Goal: Task Accomplishment & Management: Use online tool/utility

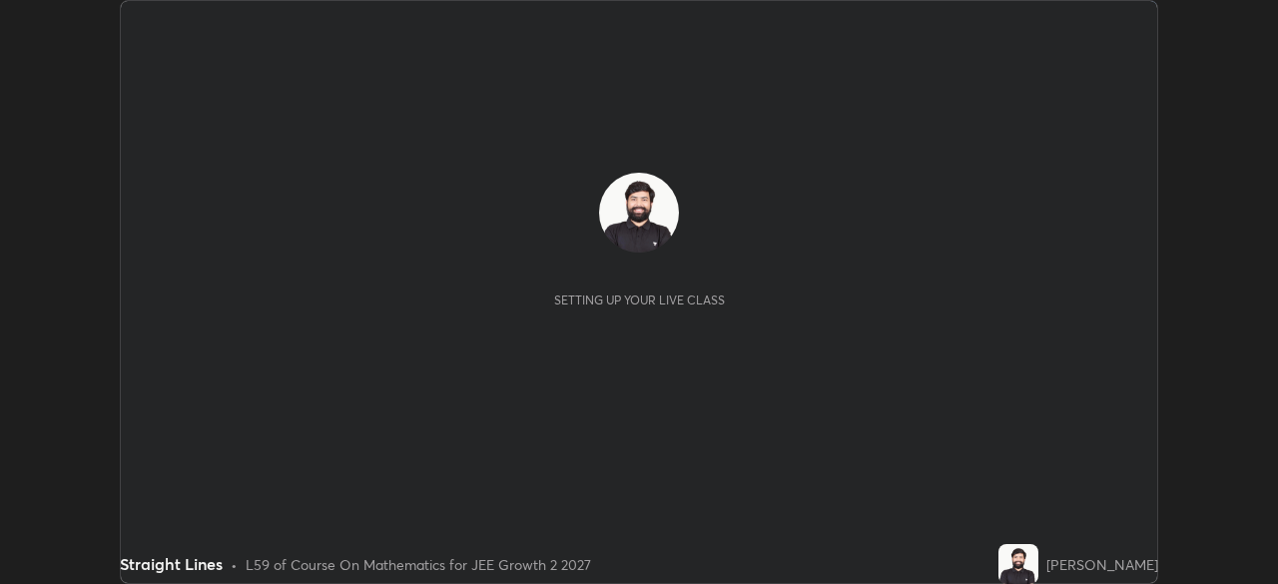
scroll to position [584, 1277]
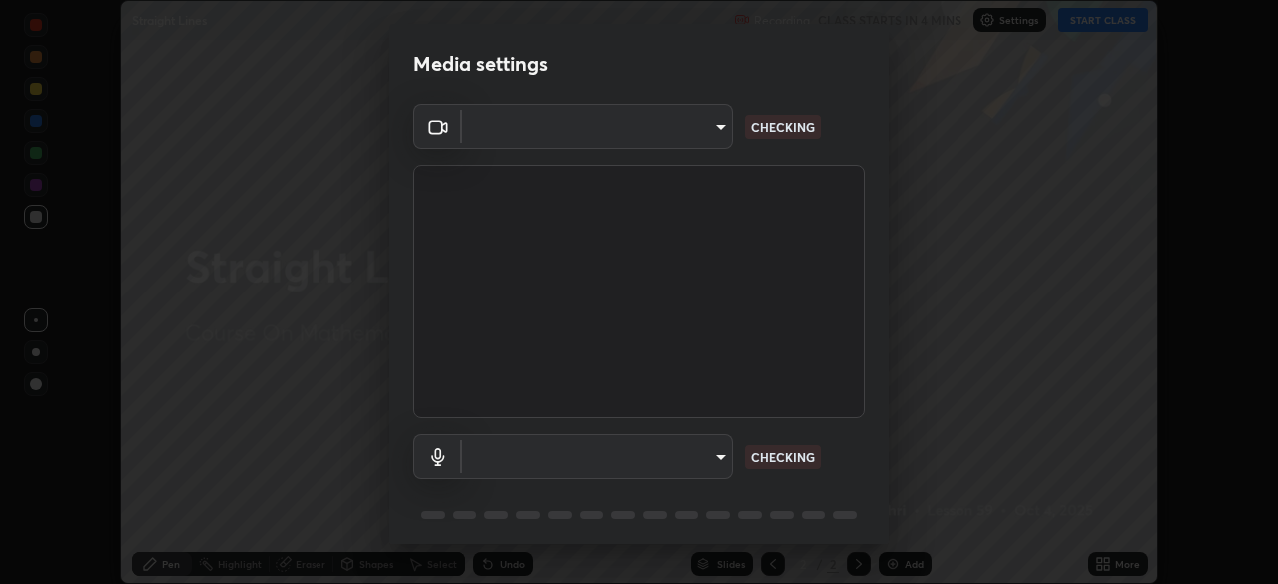
click at [709, 451] on body "Erase all Straight Lines Recording CLASS STARTS IN 4 MINS Settings START CLASS …" at bounding box center [639, 292] width 1278 height 584
type input "b0dbb3b92abe51c0a200421dabcc31d5eeb9cbda50854e8bbcee9f88c8f391b2"
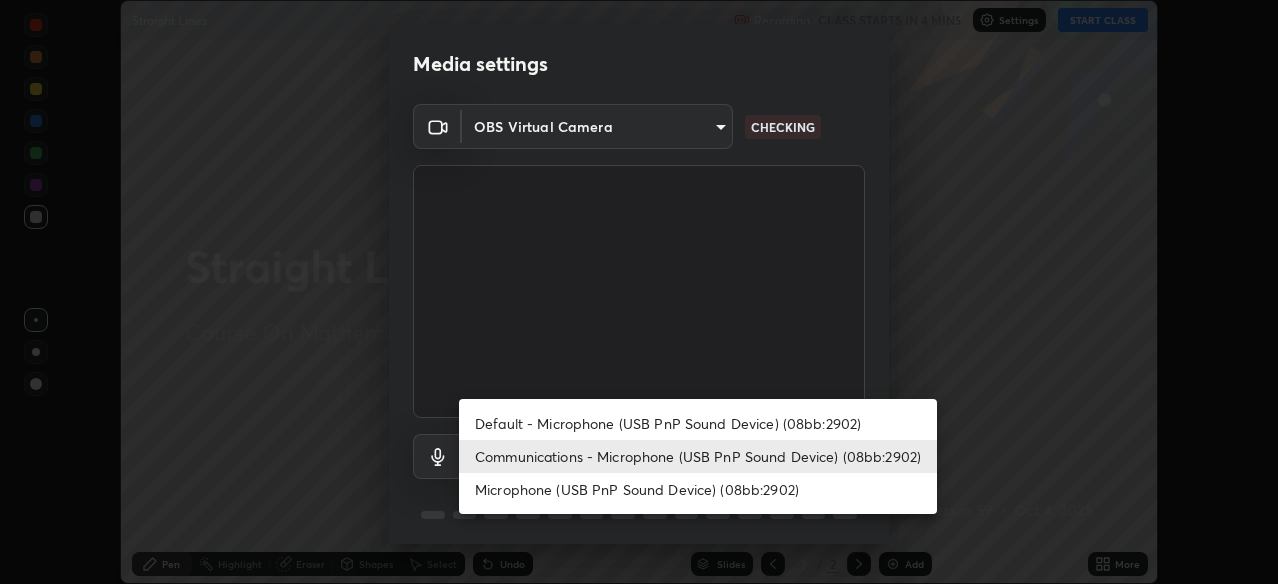
click at [642, 424] on li "Default - Microphone (USB PnP Sound Device) (08bb:2902)" at bounding box center [697, 423] width 477 height 33
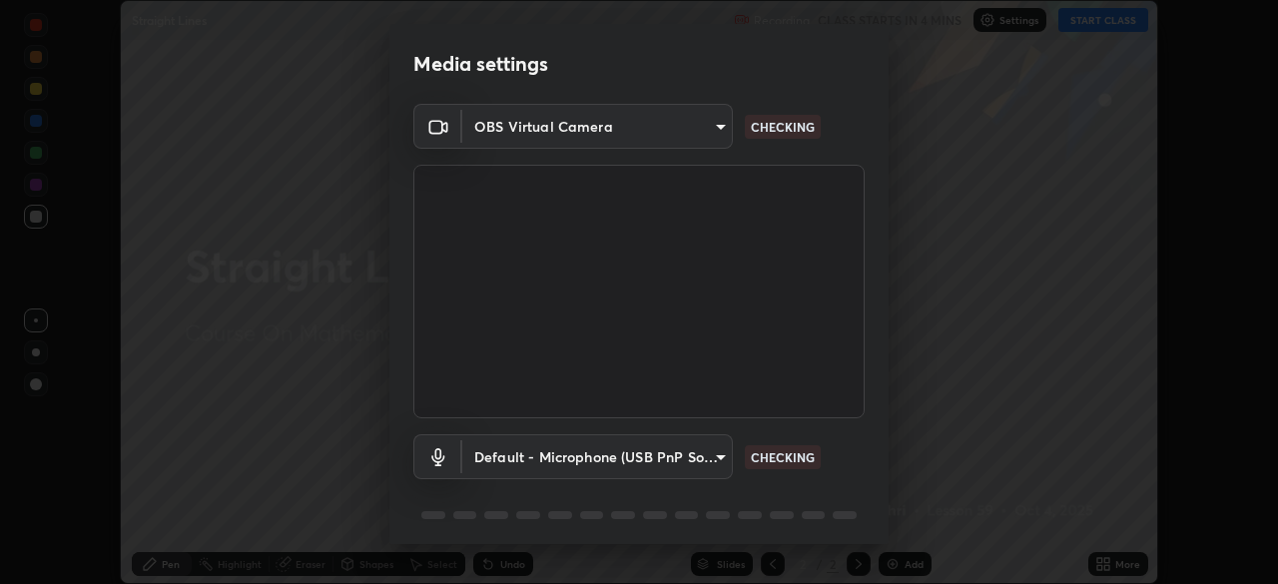
click at [673, 457] on body "Erase all Straight Lines Recording CLASS STARTS IN 4 MINS Settings START CLASS …" at bounding box center [639, 292] width 1278 height 584
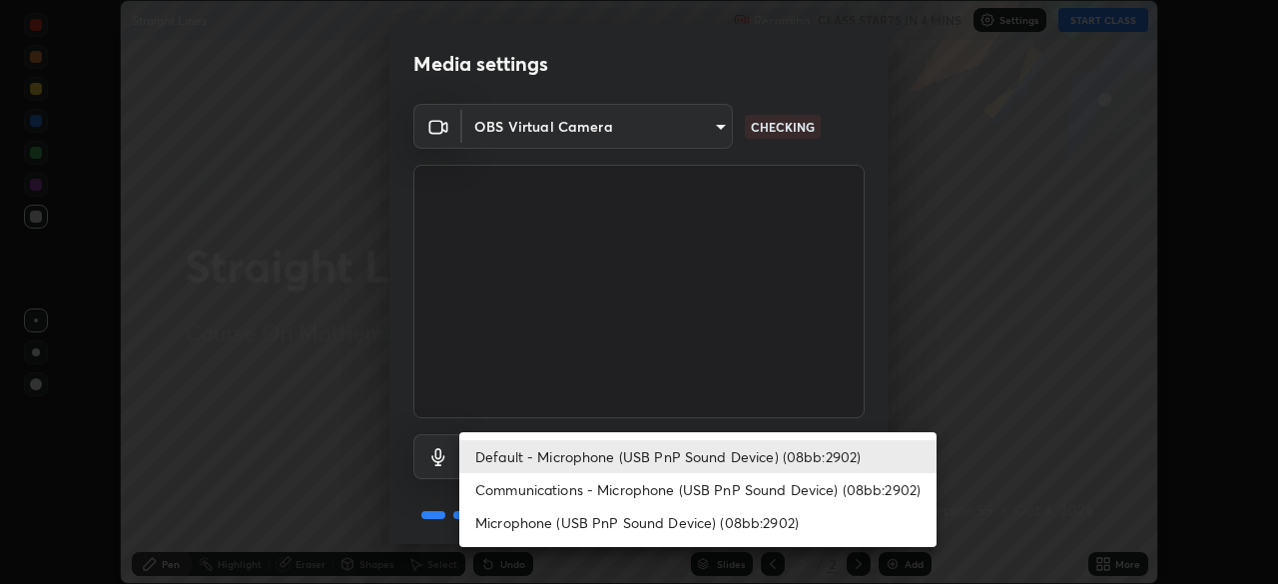
click at [665, 491] on li "Communications - Microphone (USB PnP Sound Device) (08bb:2902)" at bounding box center [697, 489] width 477 height 33
type input "communications"
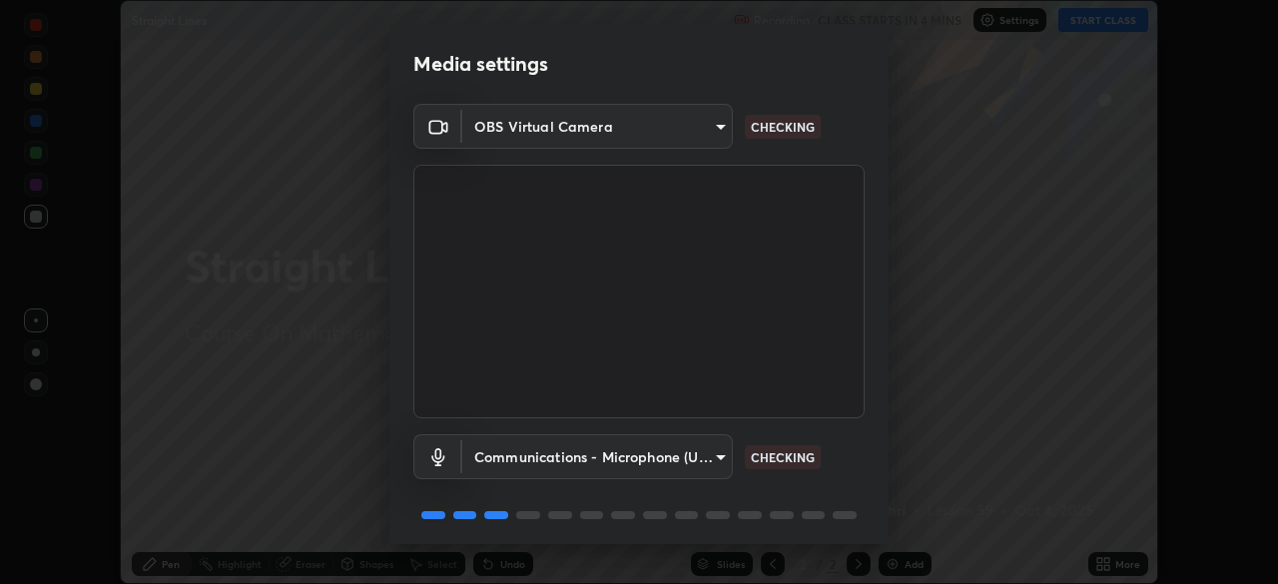
scroll to position [71, 0]
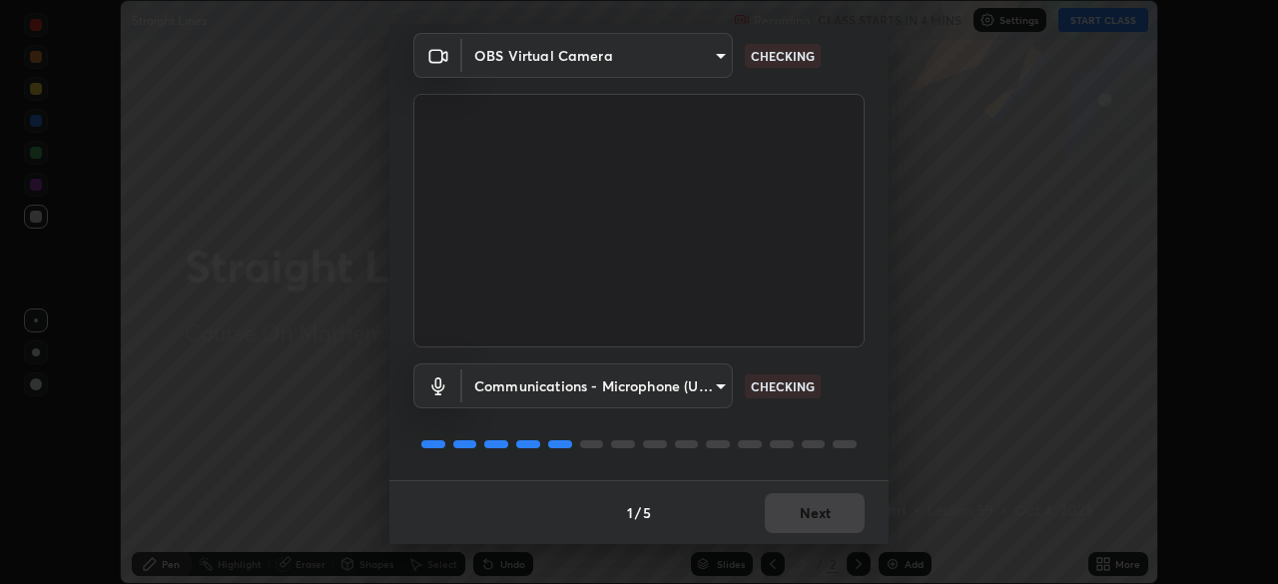
click at [784, 504] on div "1 / 5 Next" at bounding box center [639, 512] width 499 height 64
click at [793, 500] on div "1 / 5 Next" at bounding box center [639, 512] width 499 height 64
click at [798, 503] on div "1 / 5 Next" at bounding box center [639, 512] width 499 height 64
click at [805, 507] on div "1 / 5 Next" at bounding box center [639, 512] width 499 height 64
click at [817, 513] on div "1 / 5 Next" at bounding box center [639, 512] width 499 height 64
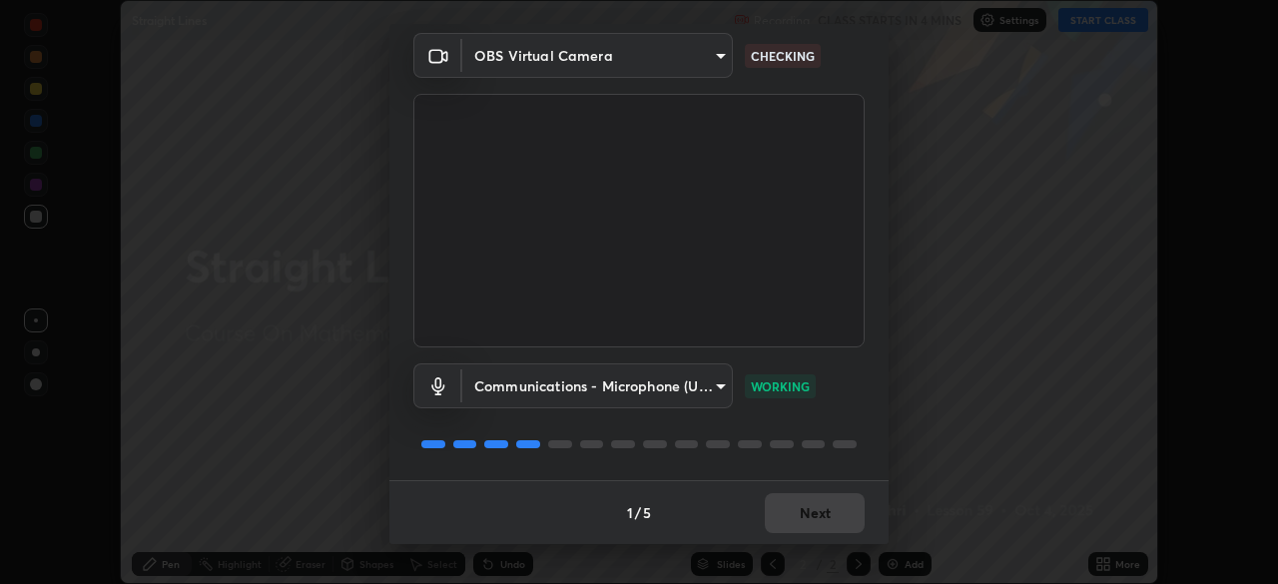
click at [812, 515] on div "1 / 5 Next" at bounding box center [639, 512] width 499 height 64
click at [807, 518] on div "1 / 5 Next" at bounding box center [639, 512] width 499 height 64
click at [806, 520] on div "1 / 5 Next" at bounding box center [639, 512] width 499 height 64
click at [810, 519] on div "1 / 5 Next" at bounding box center [639, 512] width 499 height 64
click at [813, 519] on div "1 / 5 Next" at bounding box center [639, 512] width 499 height 64
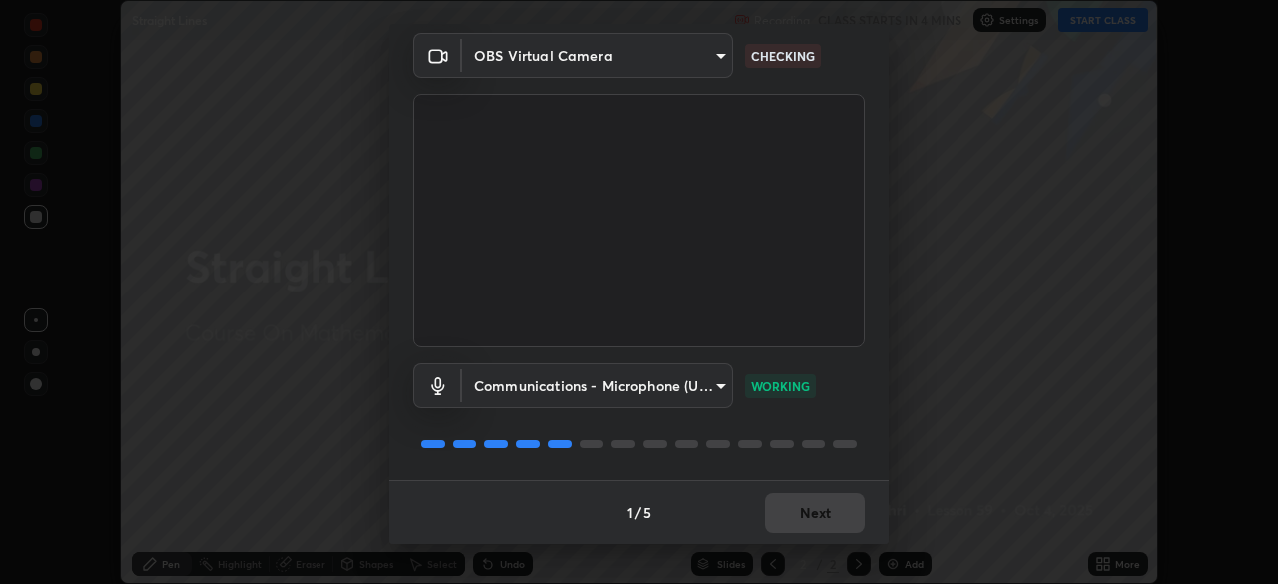
click at [809, 515] on div "1 / 5 Next" at bounding box center [639, 512] width 499 height 64
click at [809, 517] on div "1 / 5 Next" at bounding box center [639, 512] width 499 height 64
click at [810, 516] on div "1 / 5 Next" at bounding box center [639, 512] width 499 height 64
click at [809, 516] on div "1 / 5 Next" at bounding box center [639, 512] width 499 height 64
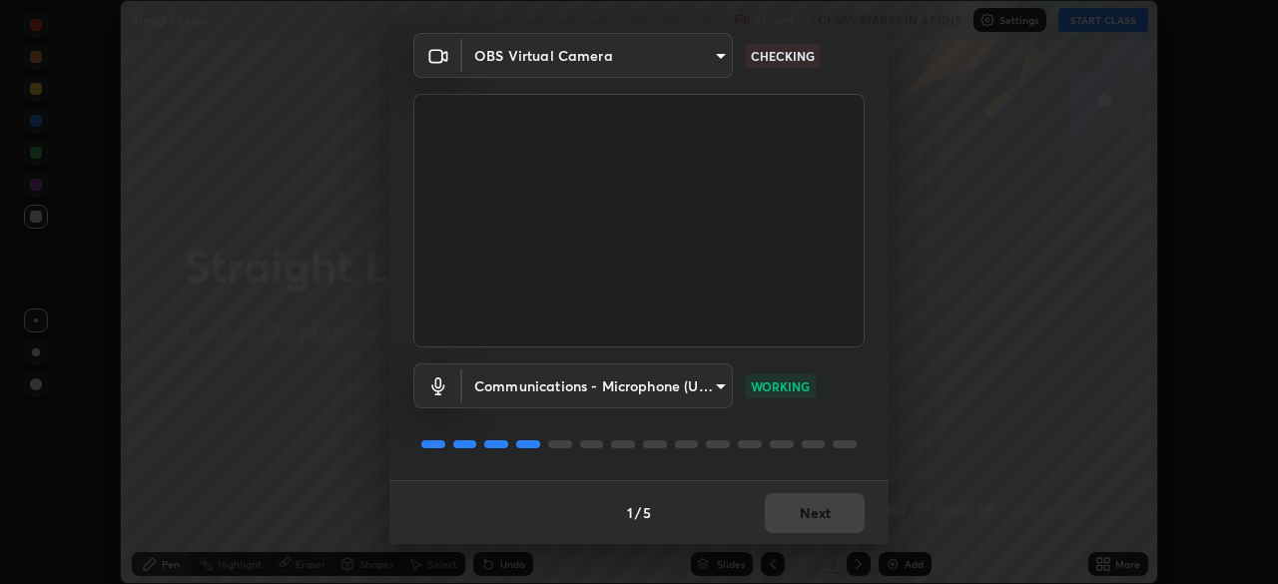
click at [807, 515] on div "1 / 5 Next" at bounding box center [639, 512] width 499 height 64
click at [810, 516] on div "1 / 5 Next" at bounding box center [639, 512] width 499 height 64
click at [812, 516] on button "Next" at bounding box center [815, 513] width 100 height 40
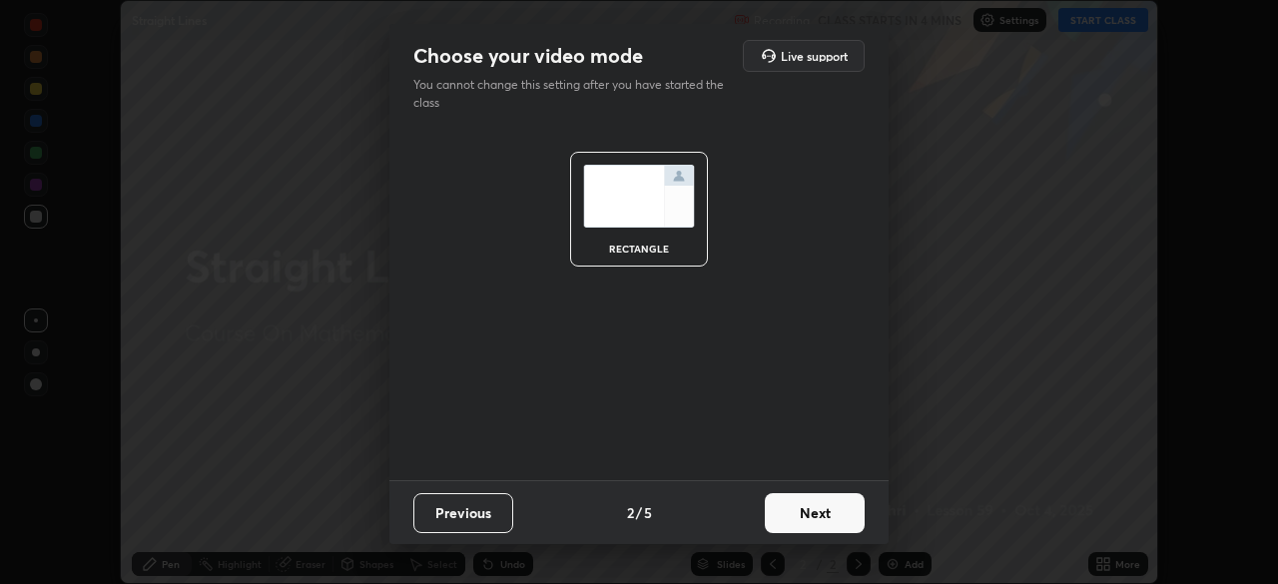
scroll to position [0, 0]
click at [829, 517] on button "Next" at bounding box center [815, 513] width 100 height 40
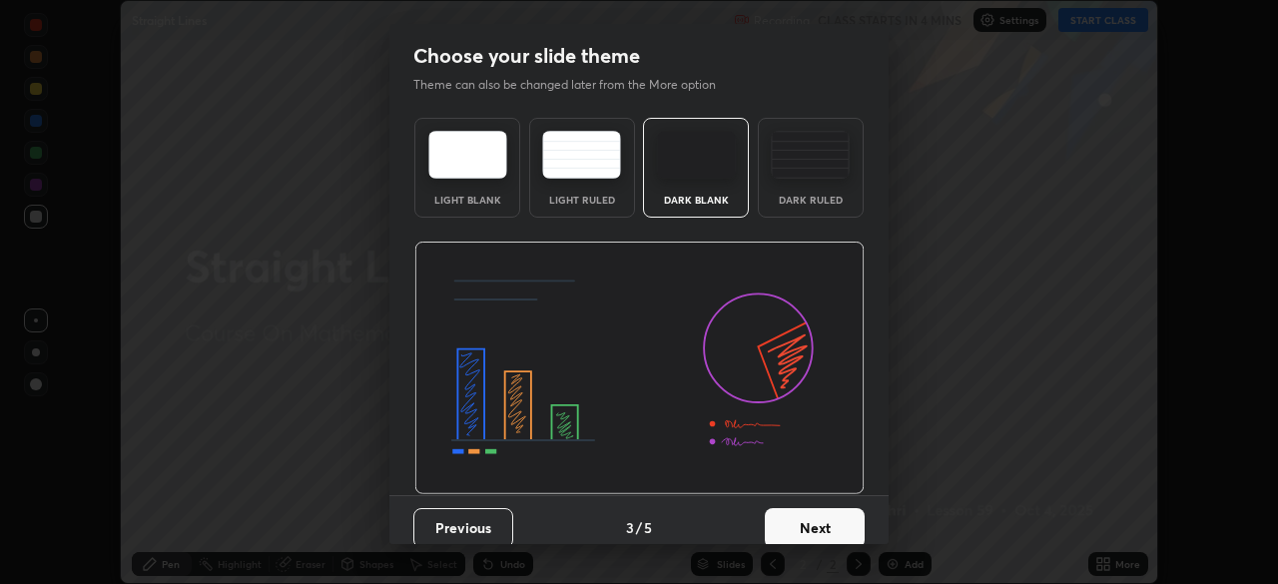
click at [834, 518] on button "Next" at bounding box center [815, 528] width 100 height 40
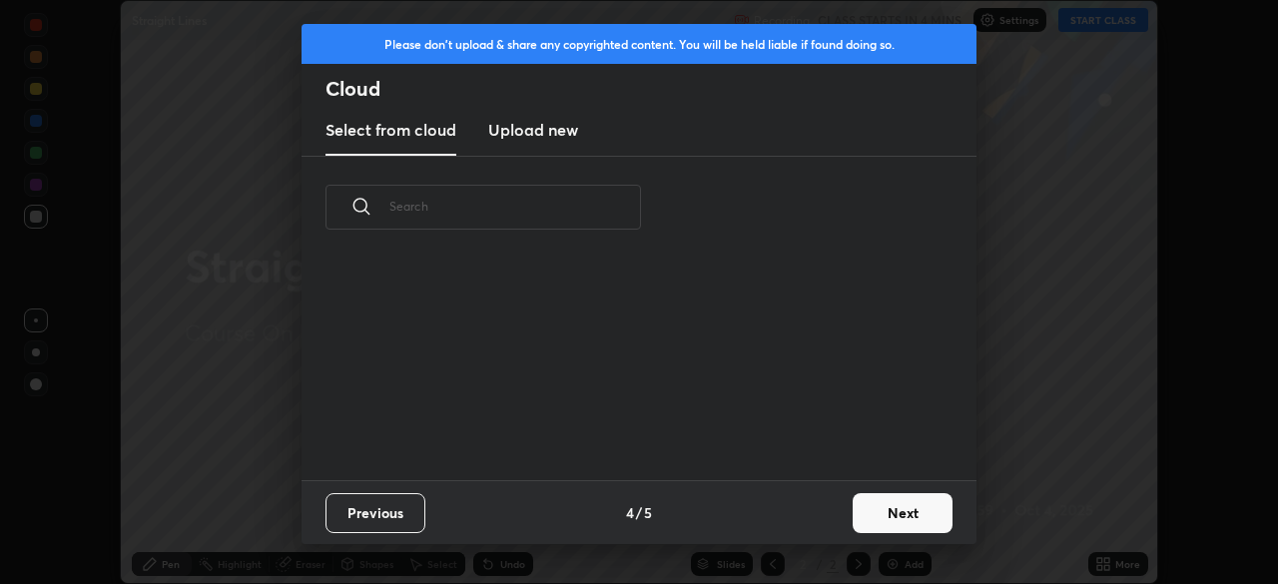
click at [869, 509] on button "Next" at bounding box center [903, 513] width 100 height 40
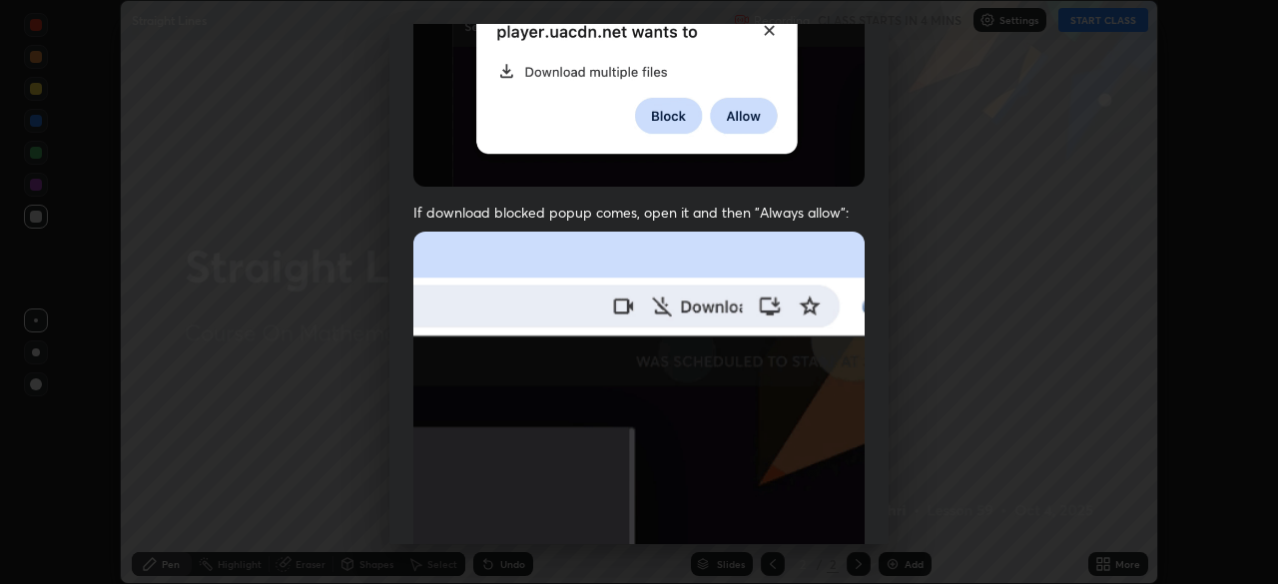
scroll to position [423, 0]
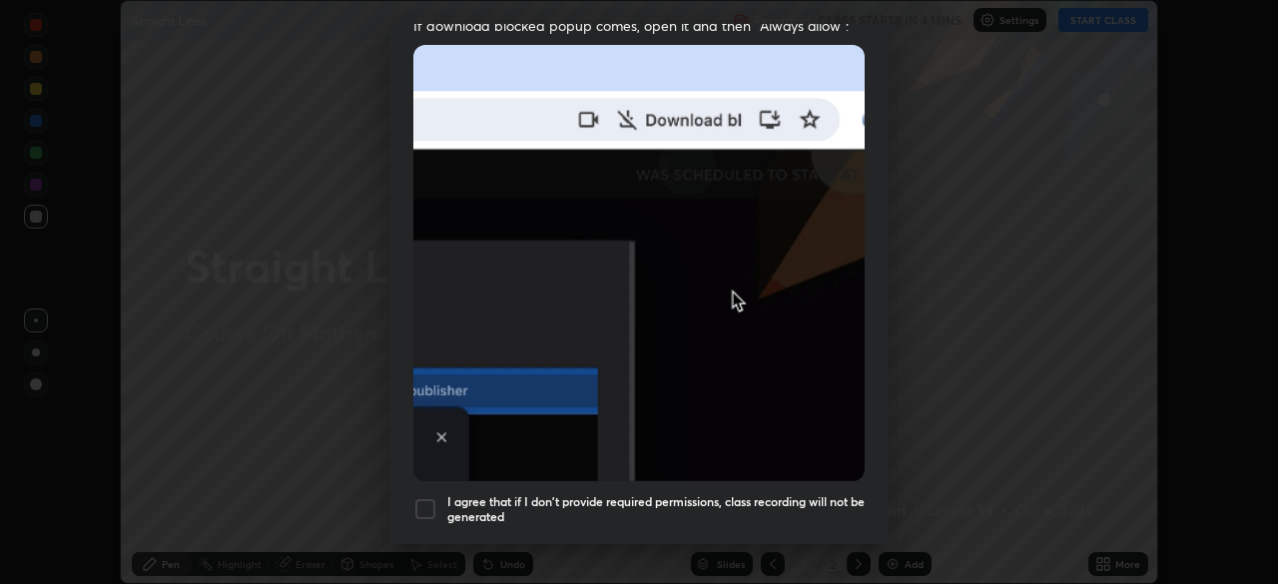
click at [429, 502] on div at bounding box center [425, 509] width 24 height 24
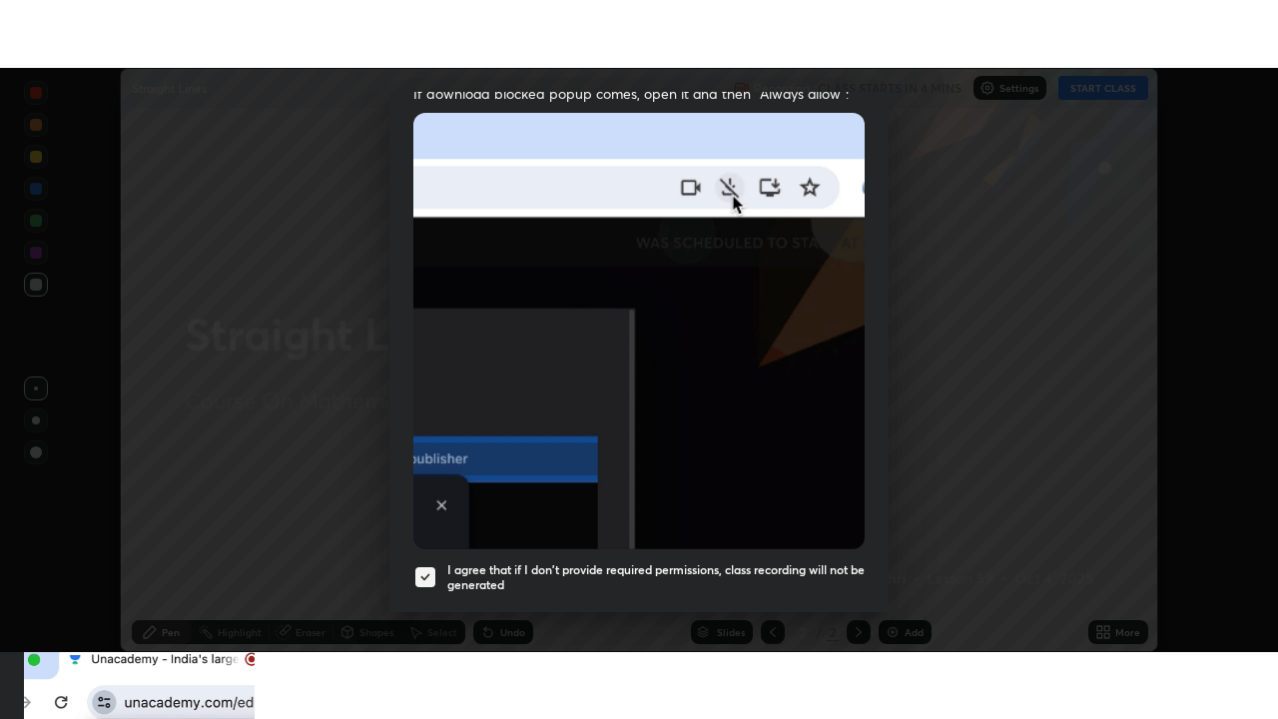
scroll to position [478, 0]
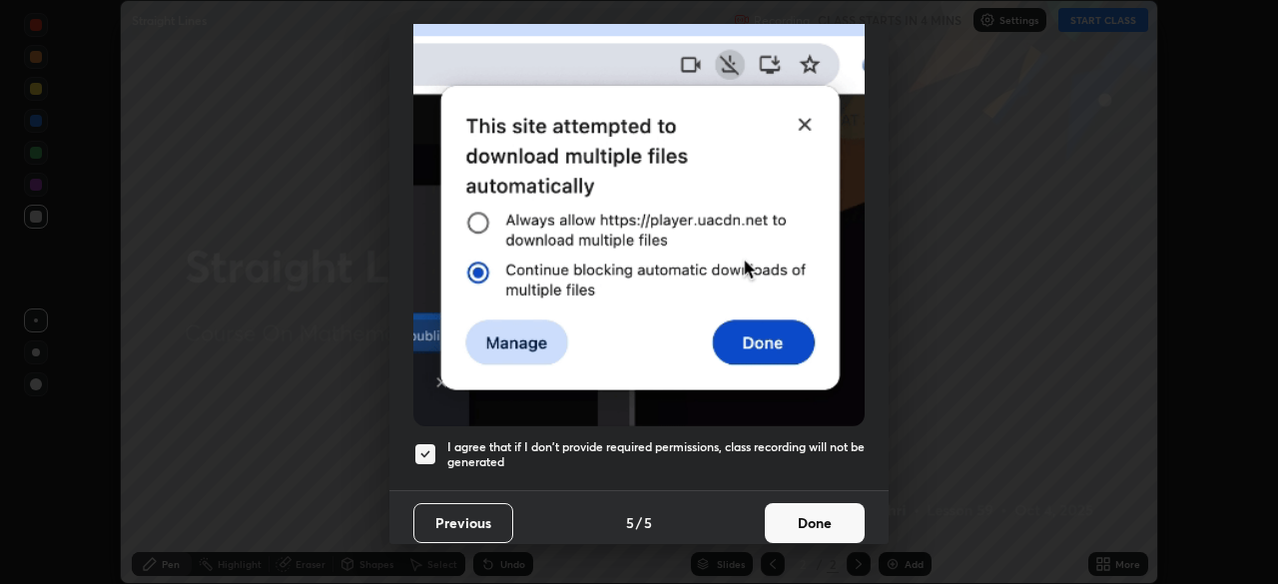
click at [793, 510] on button "Done" at bounding box center [815, 523] width 100 height 40
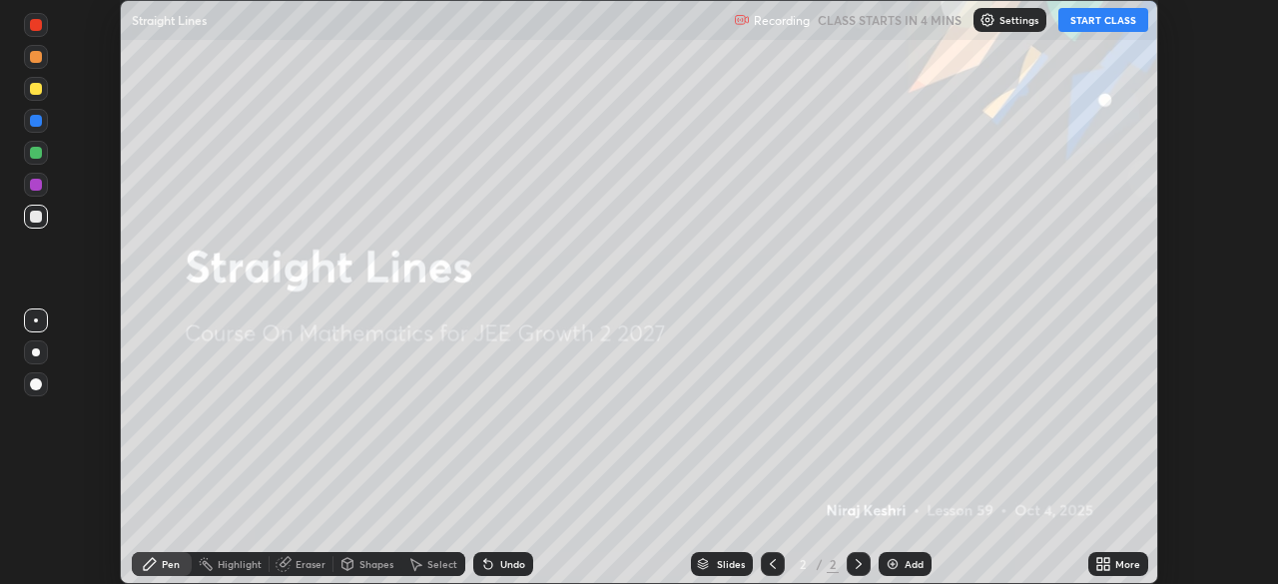
click at [1125, 22] on button "START CLASS" at bounding box center [1104, 20] width 90 height 24
click at [1100, 560] on icon at bounding box center [1100, 560] width 5 height 5
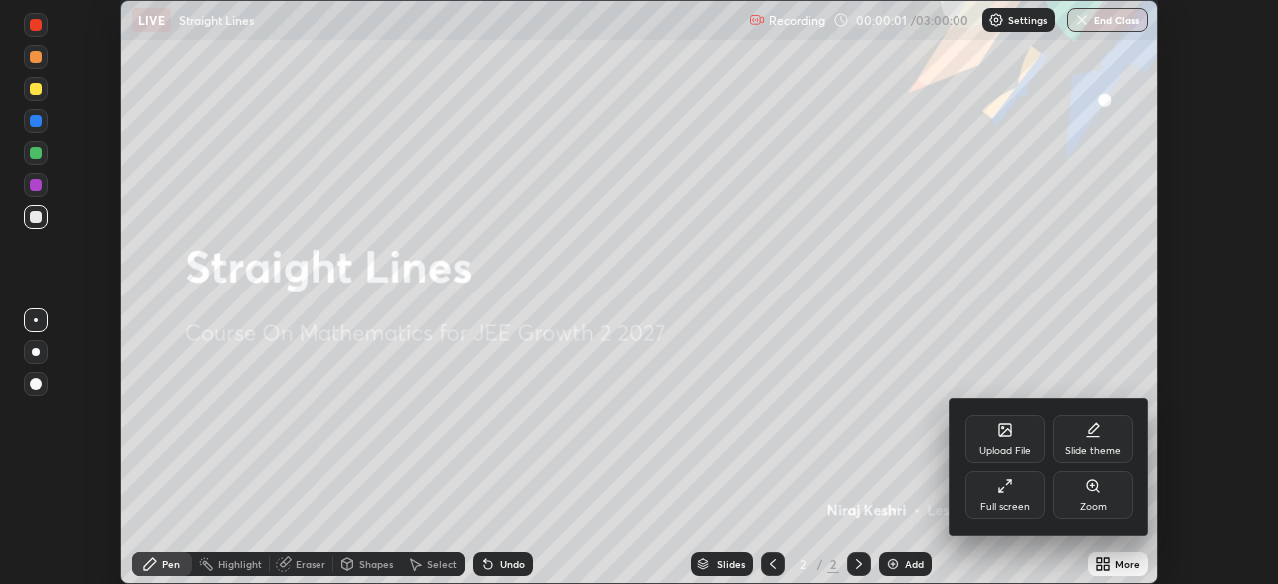
click at [864, 464] on div at bounding box center [639, 292] width 1278 height 584
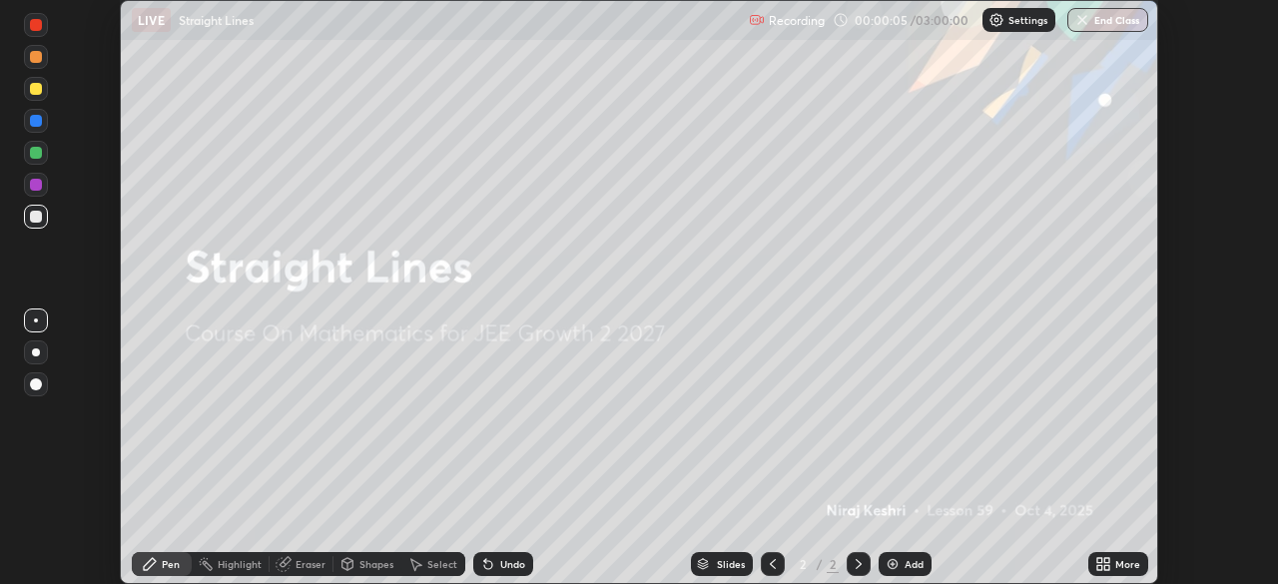
click at [1107, 559] on icon at bounding box center [1107, 560] width 5 height 5
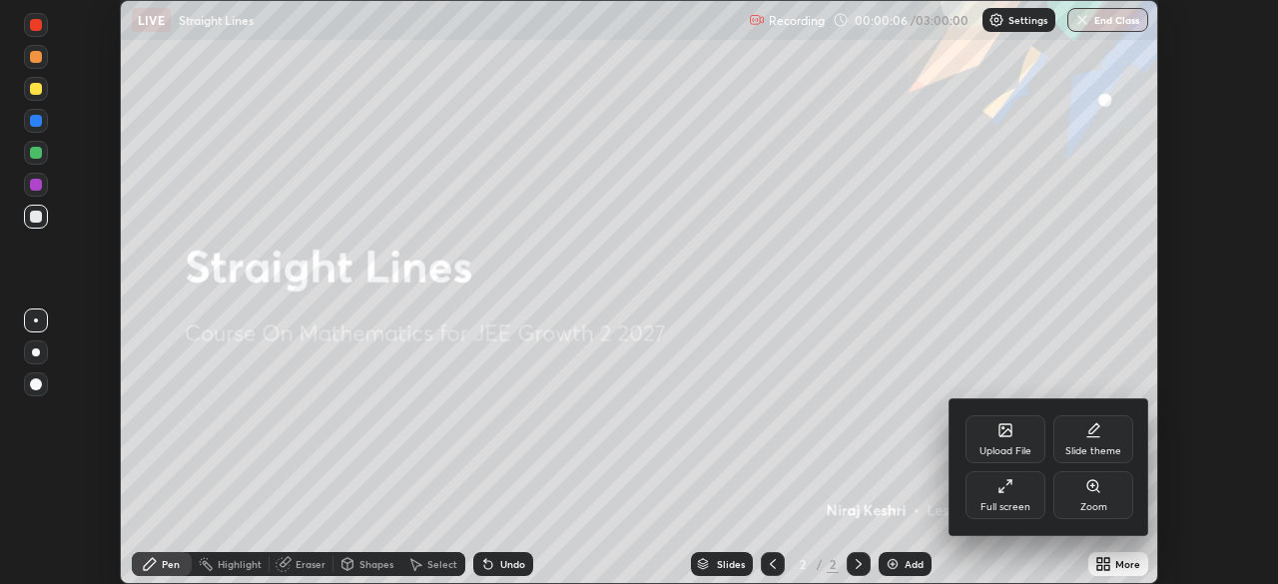
click at [1002, 487] on icon at bounding box center [1006, 486] width 16 height 16
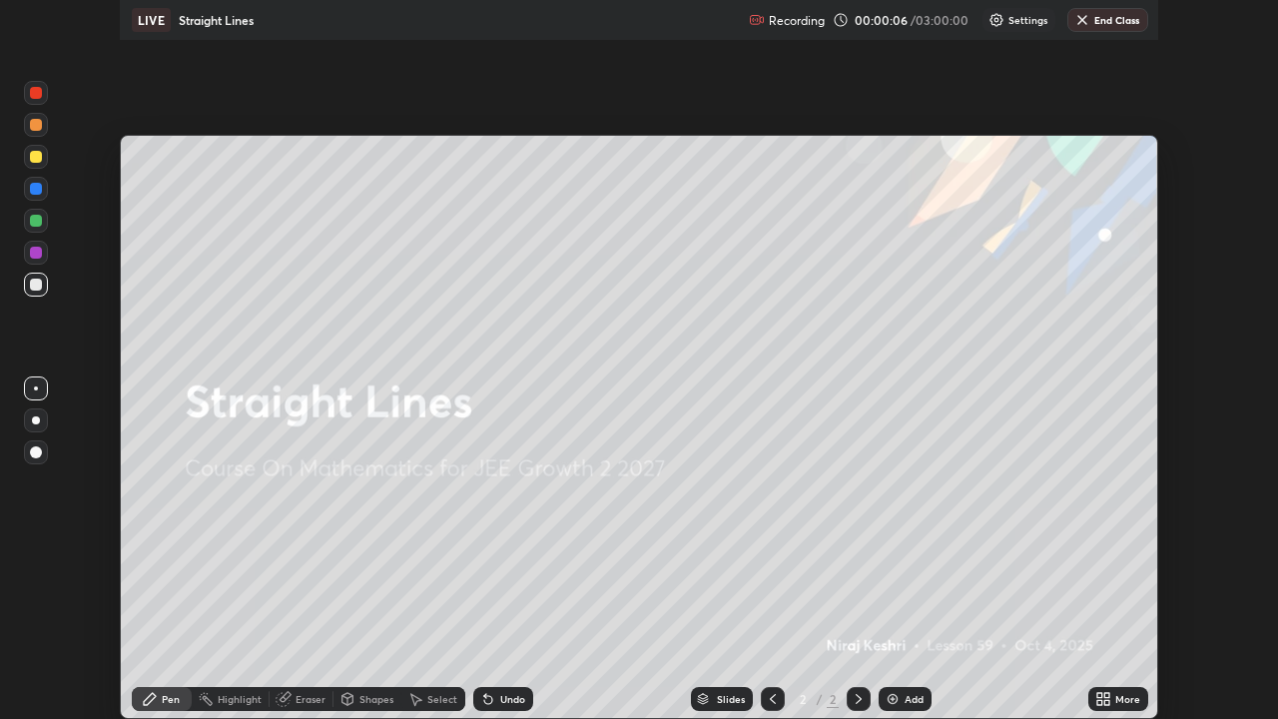
scroll to position [719, 1278]
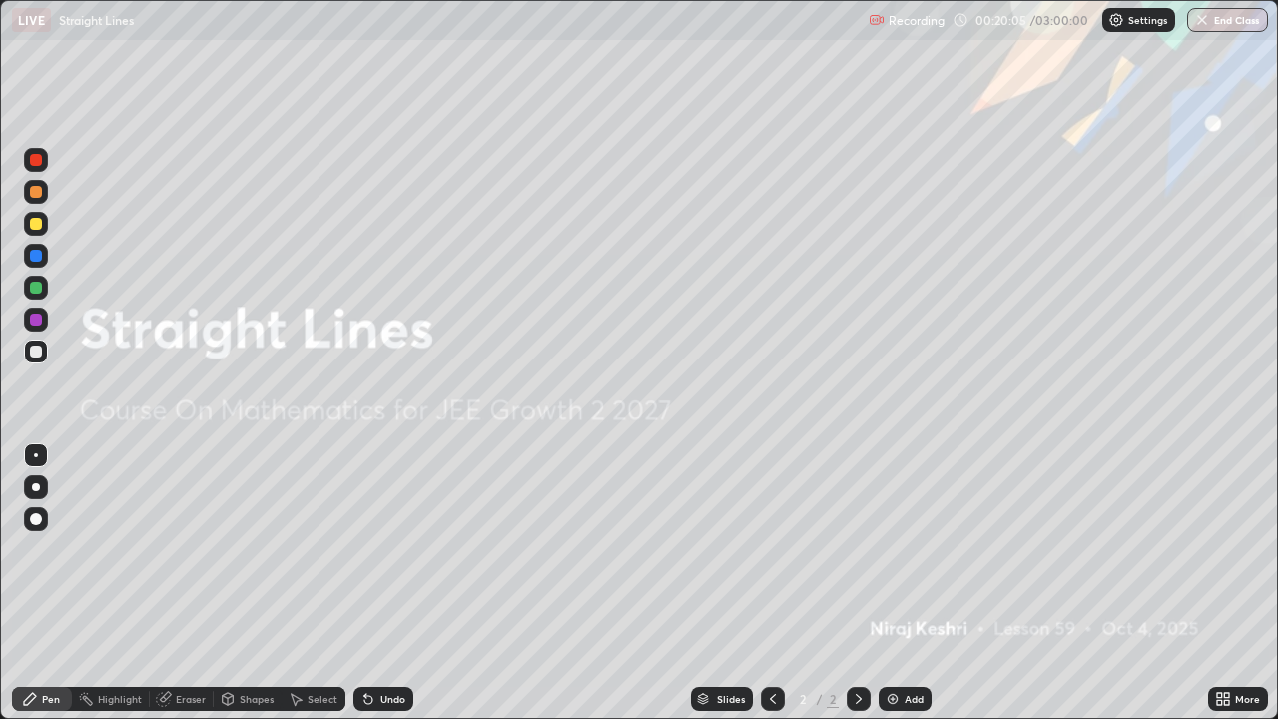
click at [910, 583] on div "Add" at bounding box center [914, 699] width 19 height 10
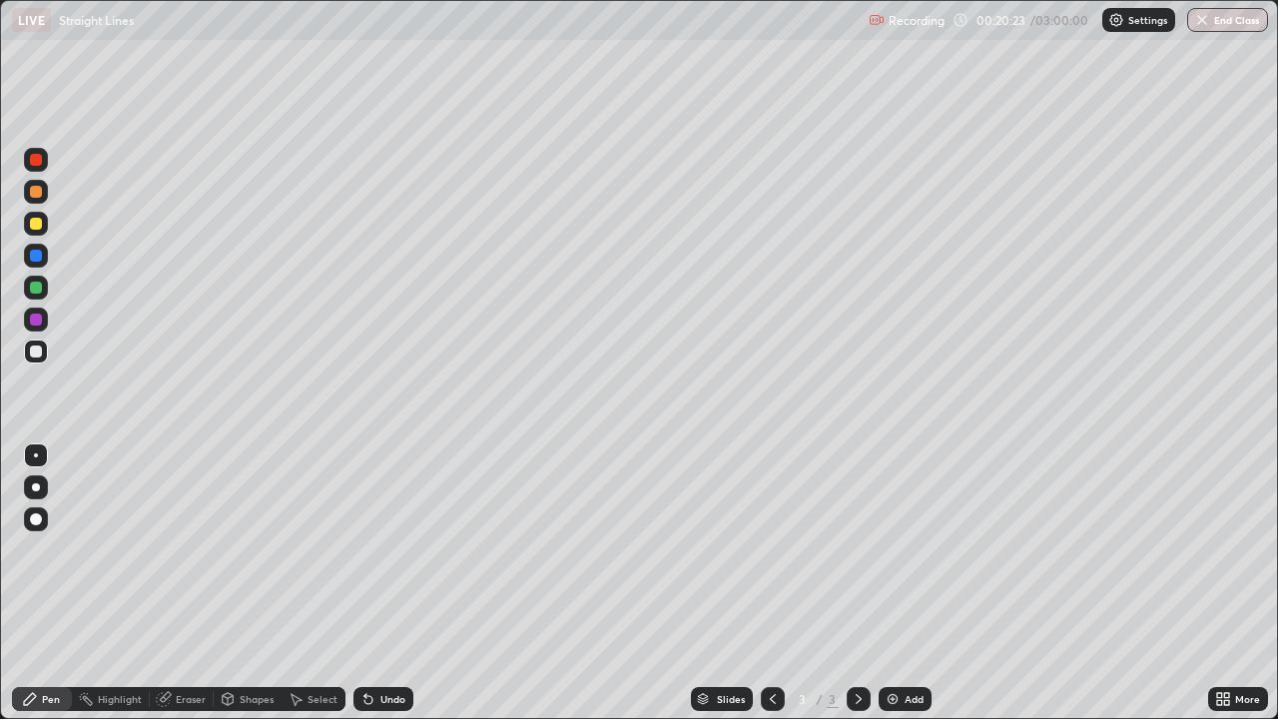
click at [395, 583] on div "Undo" at bounding box center [384, 699] width 60 height 24
click at [37, 227] on div at bounding box center [36, 224] width 12 height 12
click at [39, 296] on div at bounding box center [36, 288] width 24 height 24
click at [33, 324] on div at bounding box center [36, 320] width 12 height 12
click at [32, 157] on div at bounding box center [36, 160] width 12 height 12
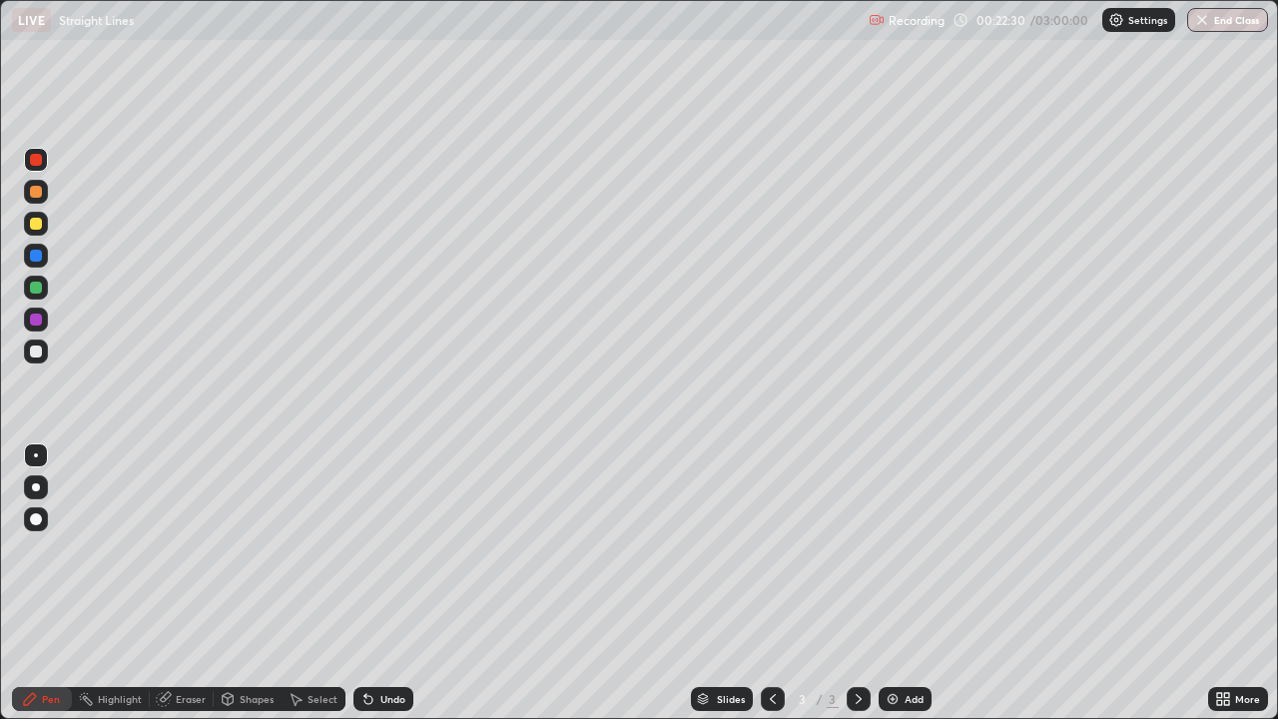
click at [37, 360] on div at bounding box center [36, 352] width 24 height 24
click at [1144, 583] on div "Slides 3 / 3 Add" at bounding box center [810, 699] width 795 height 40
click at [905, 583] on div "Add" at bounding box center [914, 699] width 19 height 10
click at [773, 583] on icon at bounding box center [773, 699] width 16 height 16
click at [856, 583] on icon at bounding box center [859, 699] width 16 height 16
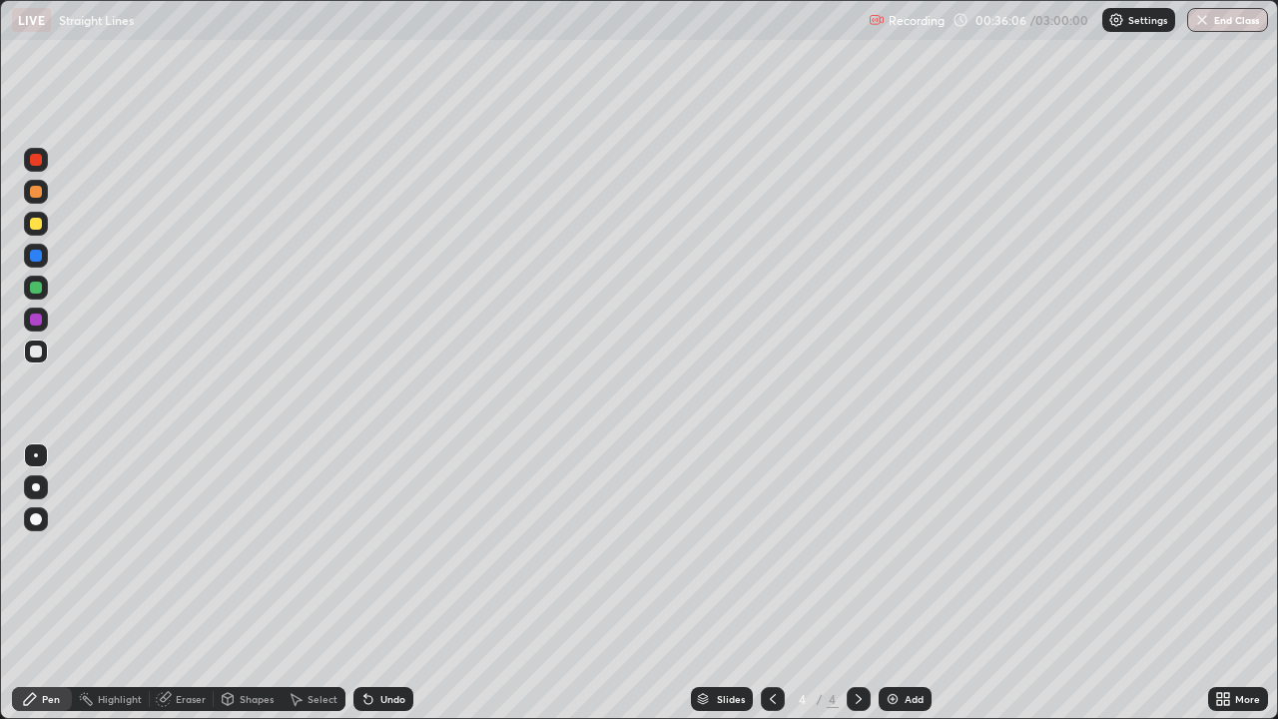
click at [779, 583] on div at bounding box center [773, 699] width 24 height 24
click at [868, 583] on div at bounding box center [859, 699] width 24 height 24
click at [780, 583] on div at bounding box center [773, 699] width 24 height 24
click at [868, 583] on div at bounding box center [859, 699] width 24 height 24
click at [917, 583] on div "Add" at bounding box center [914, 699] width 19 height 10
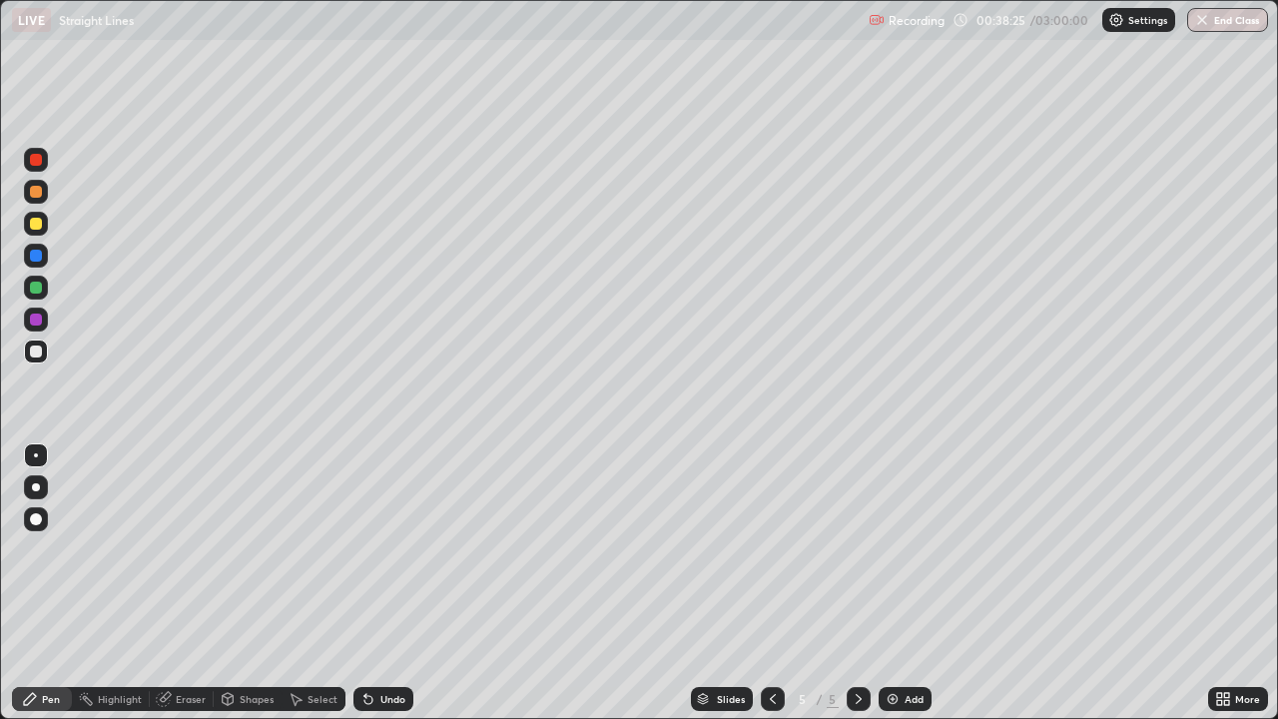
click at [772, 583] on icon at bounding box center [773, 699] width 16 height 16
click at [865, 583] on div at bounding box center [859, 699] width 24 height 24
click at [863, 583] on div at bounding box center [859, 699] width 24 height 40
click at [781, 583] on div at bounding box center [773, 699] width 24 height 24
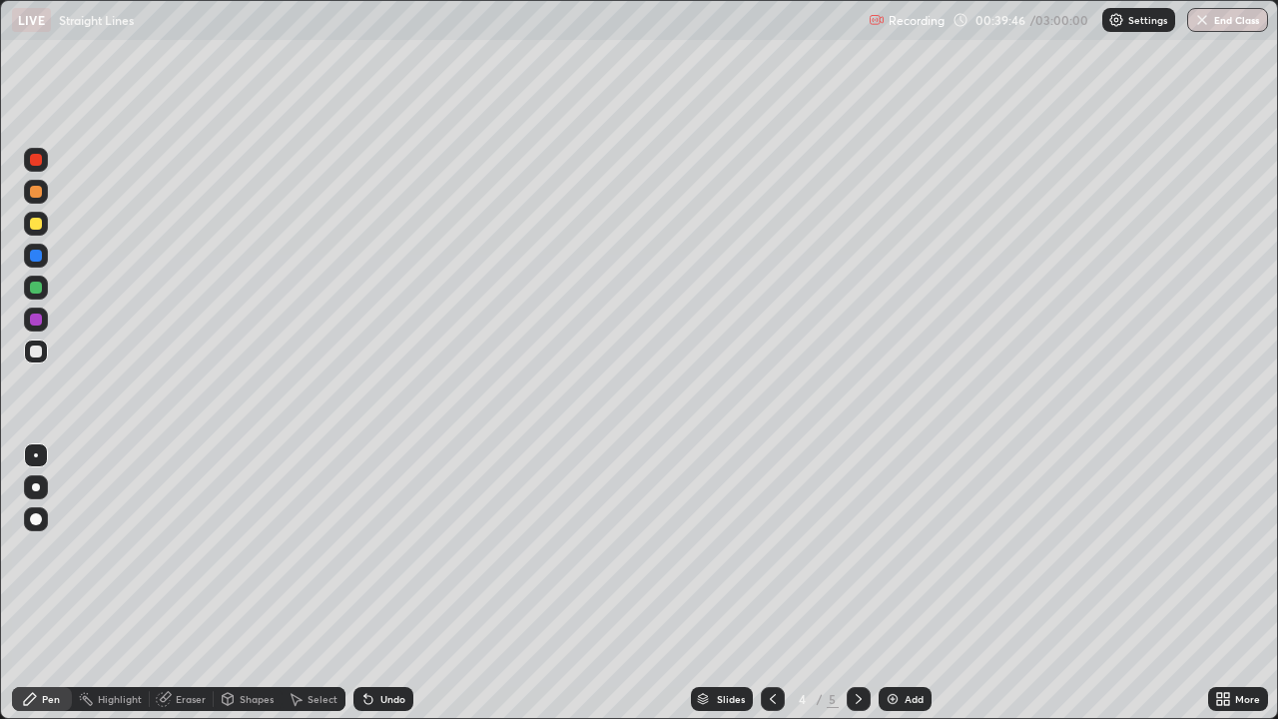
click at [795, 583] on div "4" at bounding box center [803, 699] width 20 height 12
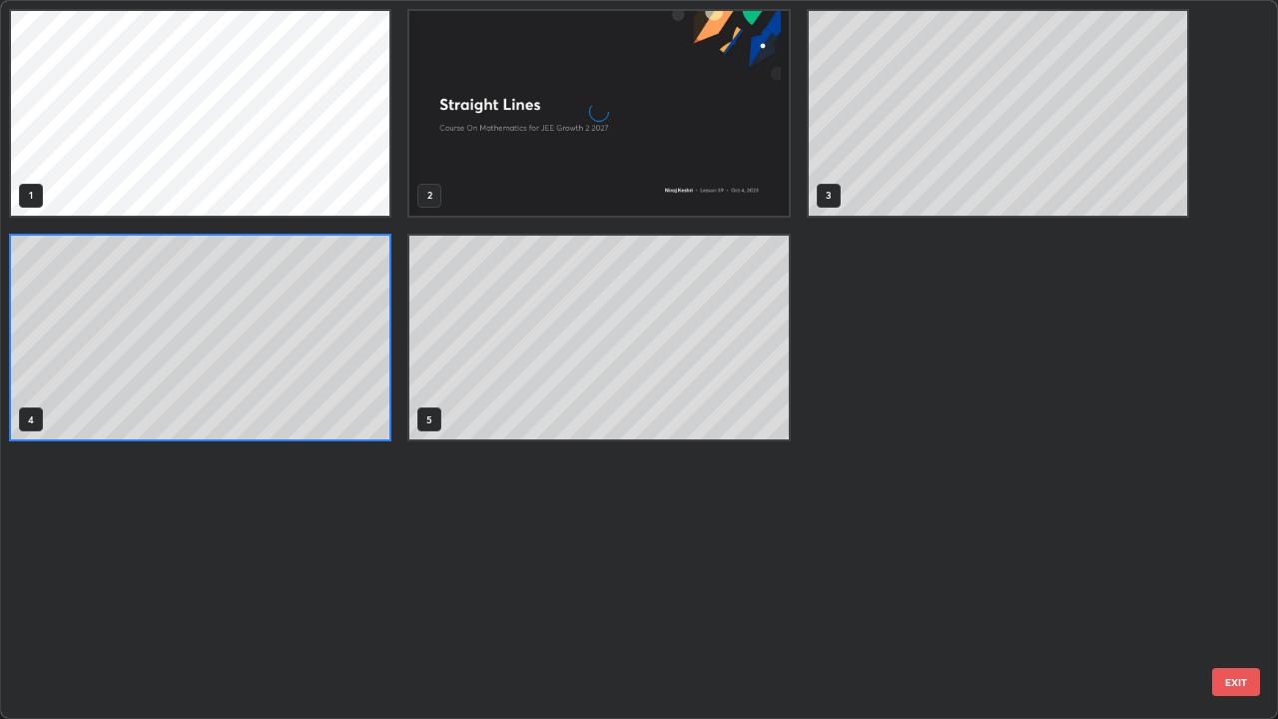
scroll to position [711, 1266]
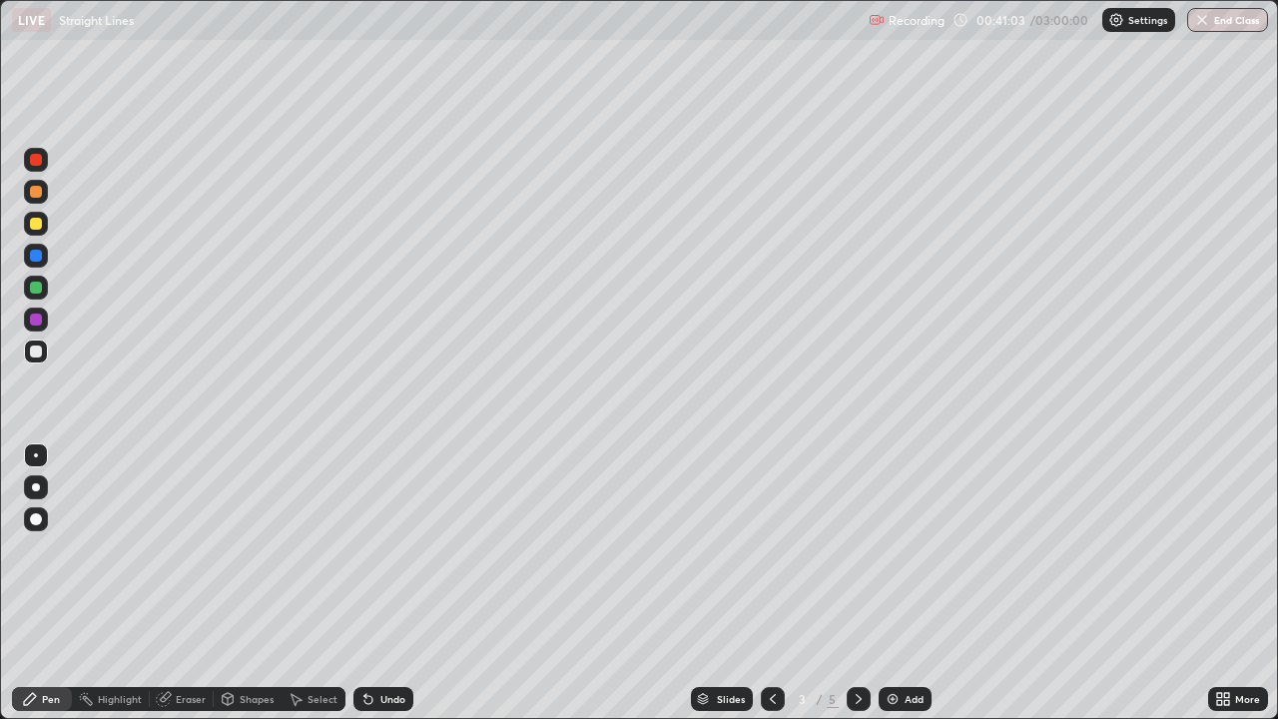
click at [847, 583] on div at bounding box center [859, 699] width 24 height 24
click at [857, 583] on icon at bounding box center [859, 699] width 16 height 16
click at [866, 583] on div at bounding box center [859, 699] width 24 height 40
click at [40, 260] on div at bounding box center [36, 256] width 12 height 12
click at [41, 189] on div at bounding box center [36, 192] width 12 height 12
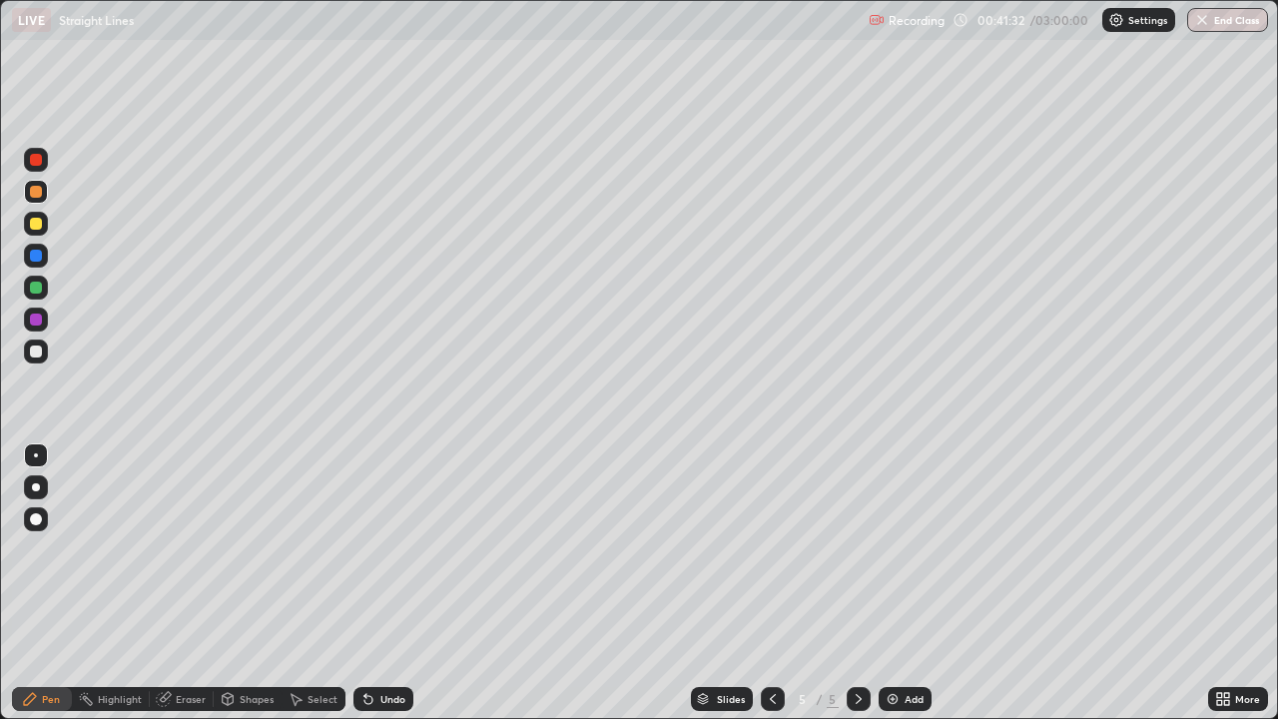
click at [34, 324] on div at bounding box center [36, 320] width 12 height 12
click at [41, 288] on div at bounding box center [36, 288] width 12 height 12
click at [40, 193] on div at bounding box center [36, 192] width 12 height 12
click at [38, 322] on div at bounding box center [36, 320] width 12 height 12
click at [38, 284] on div at bounding box center [36, 288] width 12 height 12
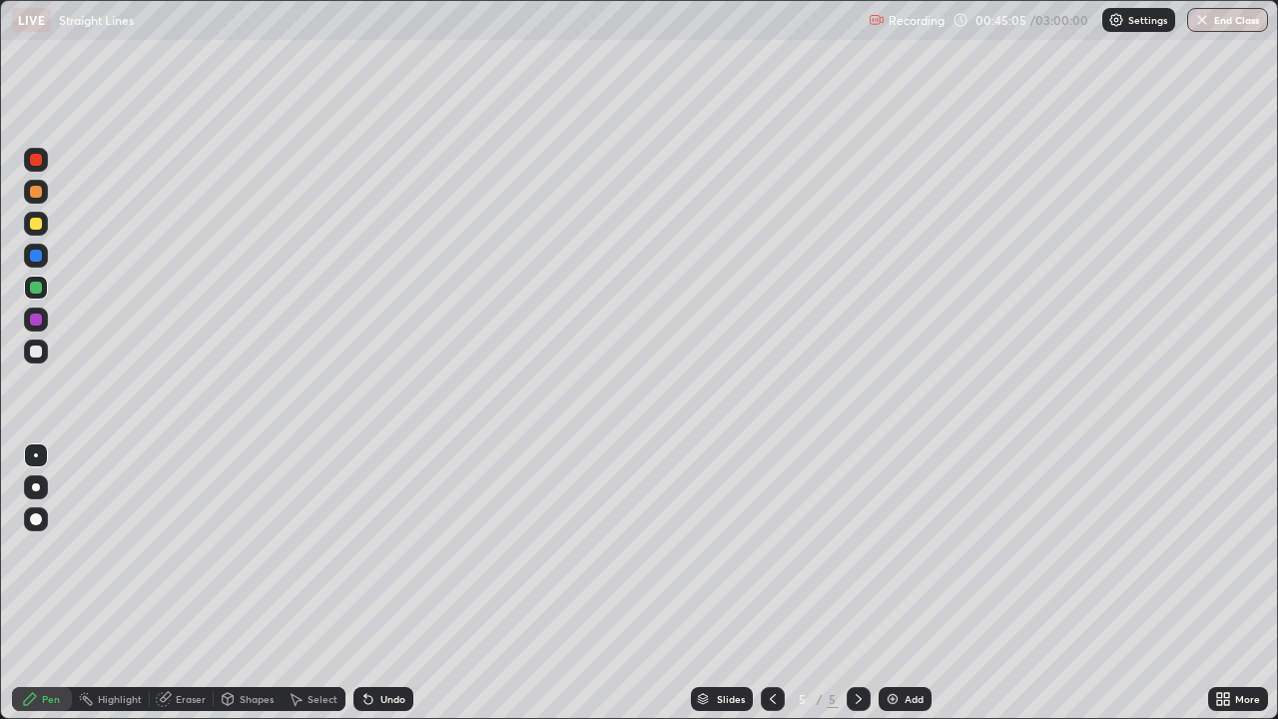
click at [36, 161] on div at bounding box center [36, 160] width 12 height 12
click at [28, 360] on div at bounding box center [36, 352] width 24 height 24
click at [903, 583] on div "Add" at bounding box center [905, 699] width 53 height 24
click at [35, 229] on div at bounding box center [36, 224] width 12 height 12
click at [39, 293] on div at bounding box center [36, 288] width 12 height 12
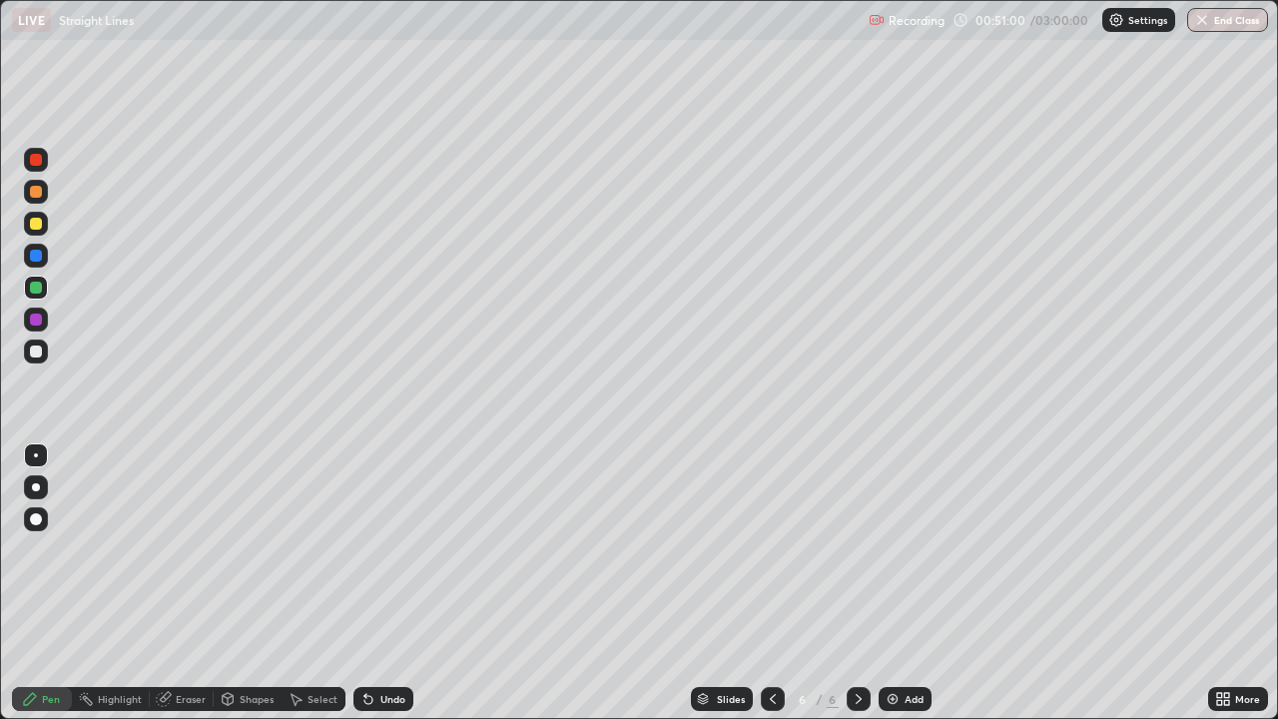
click at [372, 583] on div "Undo" at bounding box center [384, 699] width 60 height 24
click at [373, 583] on div "Undo" at bounding box center [380, 699] width 68 height 40
click at [37, 320] on div at bounding box center [36, 320] width 12 height 12
click at [33, 160] on div at bounding box center [36, 160] width 12 height 12
click at [37, 289] on div at bounding box center [36, 288] width 12 height 12
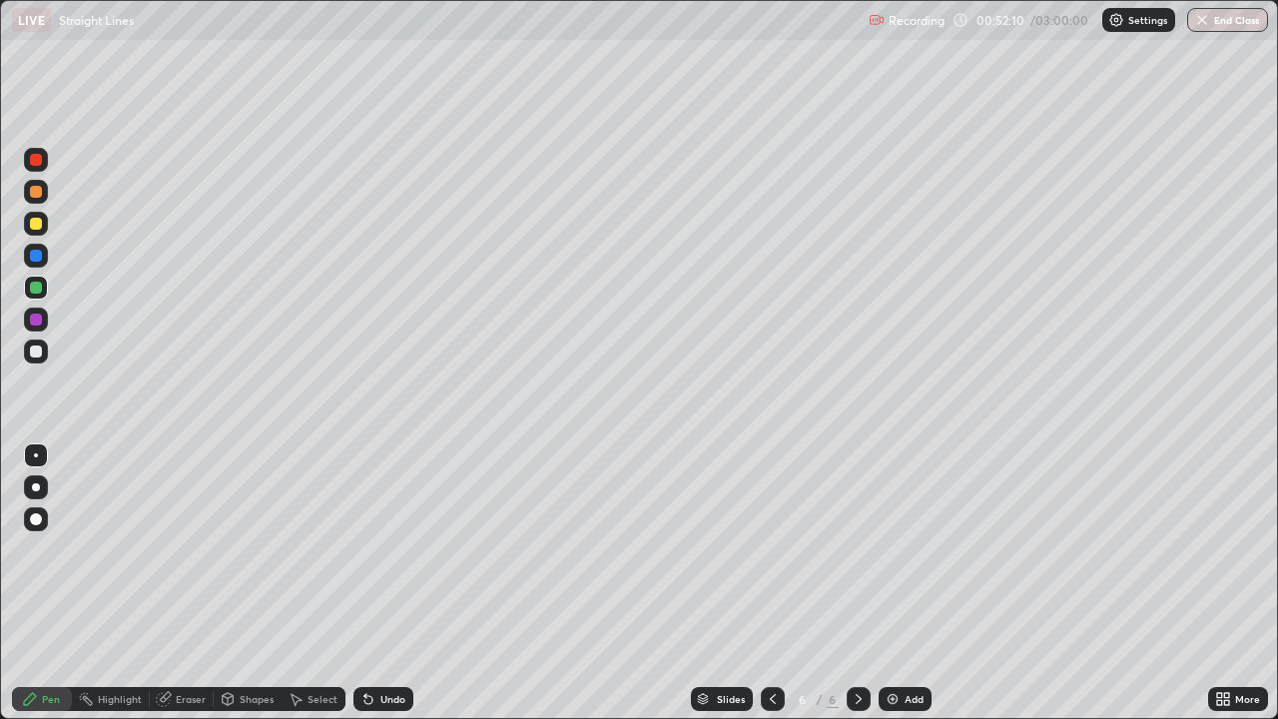
click at [381, 583] on div "Undo" at bounding box center [393, 699] width 25 height 10
click at [372, 583] on icon at bounding box center [369, 699] width 16 height 16
click at [365, 583] on icon at bounding box center [369, 700] width 8 height 8
click at [362, 583] on icon at bounding box center [369, 699] width 16 height 16
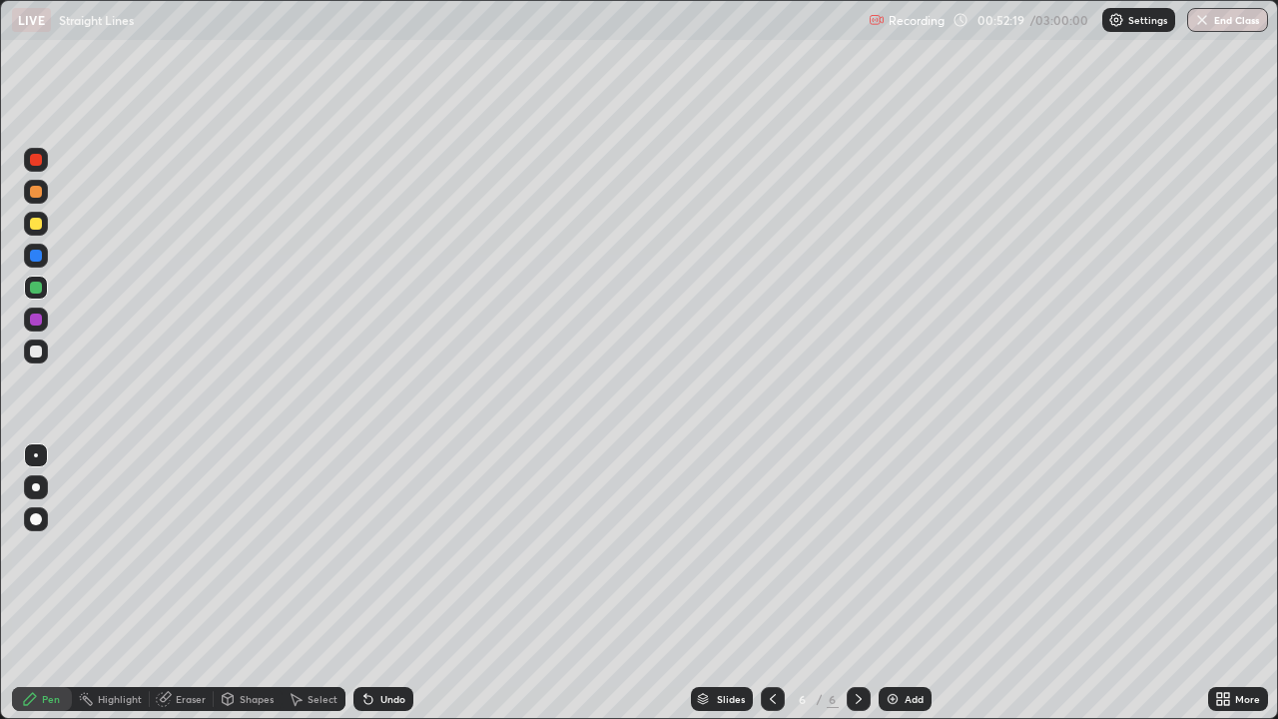
click at [391, 583] on div "Undo" at bounding box center [393, 699] width 25 height 10
click at [383, 583] on div "Undo" at bounding box center [393, 699] width 25 height 10
click at [388, 583] on div "Undo" at bounding box center [393, 699] width 25 height 10
click at [390, 583] on div "Undo" at bounding box center [393, 699] width 25 height 10
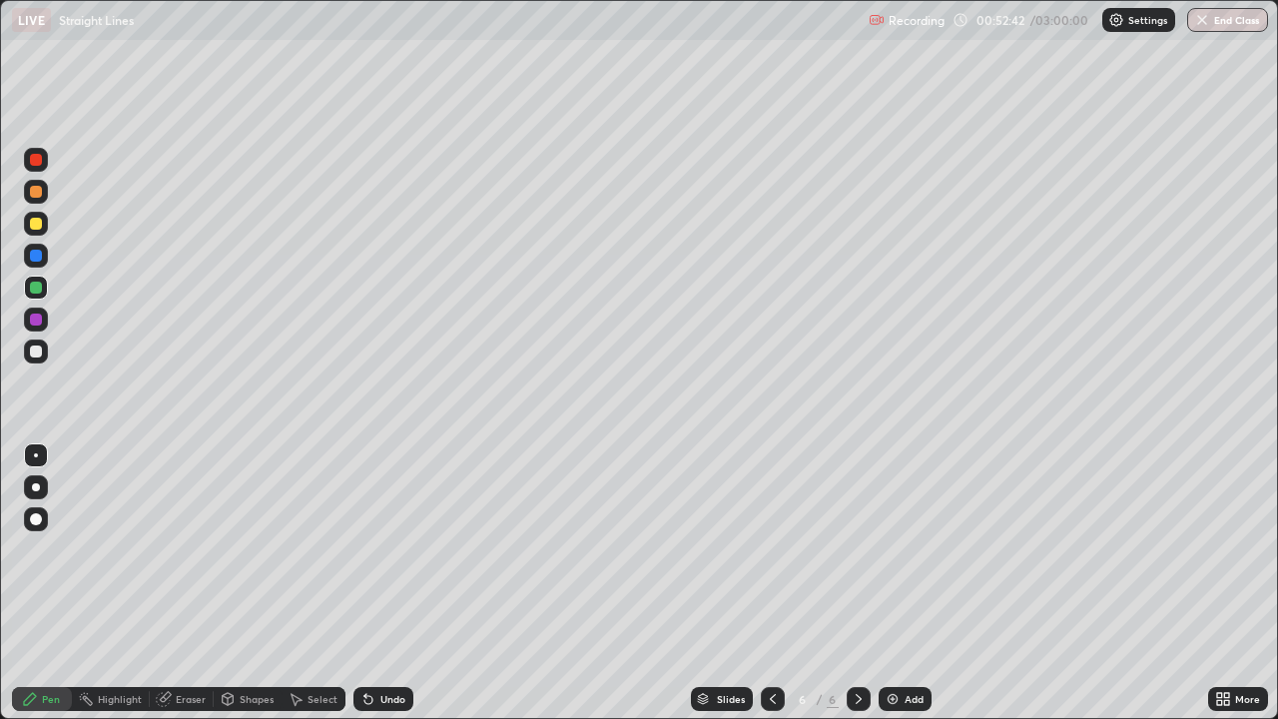
click at [28, 357] on div at bounding box center [36, 352] width 24 height 24
click at [390, 583] on div "Undo" at bounding box center [384, 699] width 60 height 24
click at [765, 583] on icon at bounding box center [773, 699] width 16 height 16
click at [857, 583] on icon at bounding box center [859, 699] width 16 height 16
click at [403, 583] on div "Undo" at bounding box center [384, 699] width 60 height 24
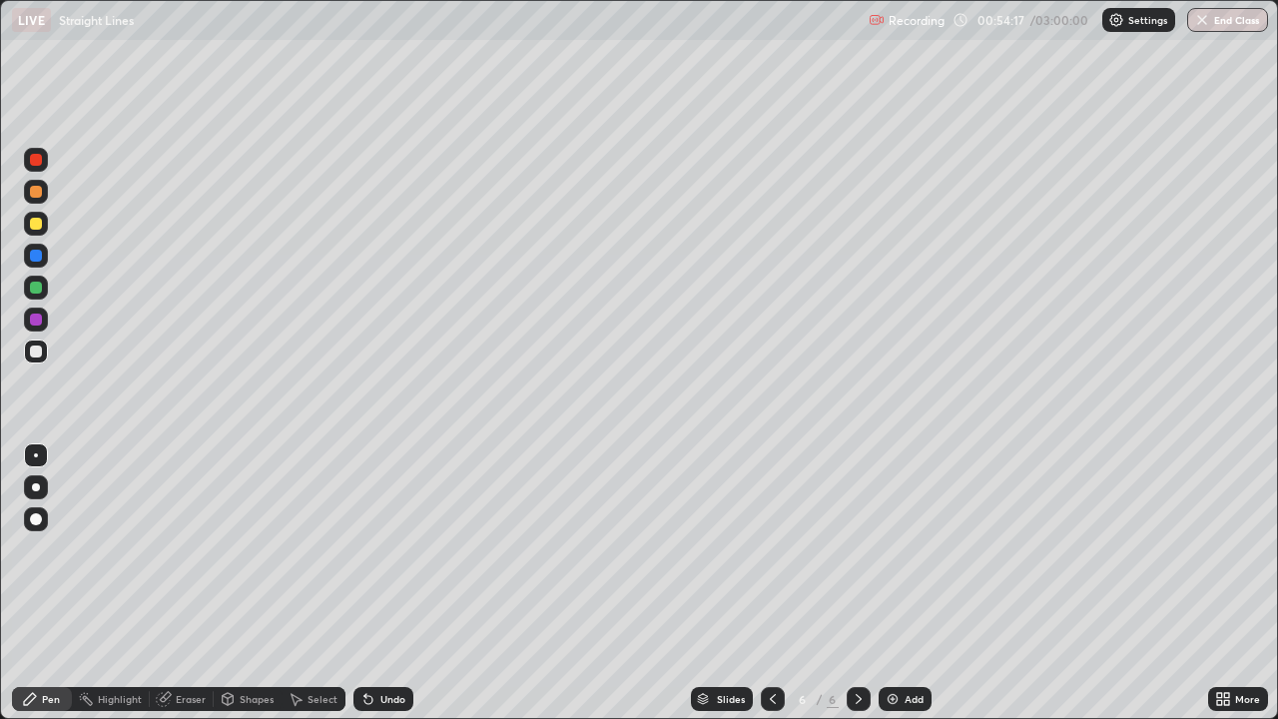
click at [771, 583] on icon at bounding box center [773, 699] width 16 height 16
click at [857, 583] on icon at bounding box center [859, 699] width 16 height 16
click at [902, 583] on div "Add" at bounding box center [905, 699] width 53 height 24
click at [912, 583] on div "Add" at bounding box center [914, 699] width 19 height 10
click at [902, 583] on div "Add" at bounding box center [905, 699] width 53 height 24
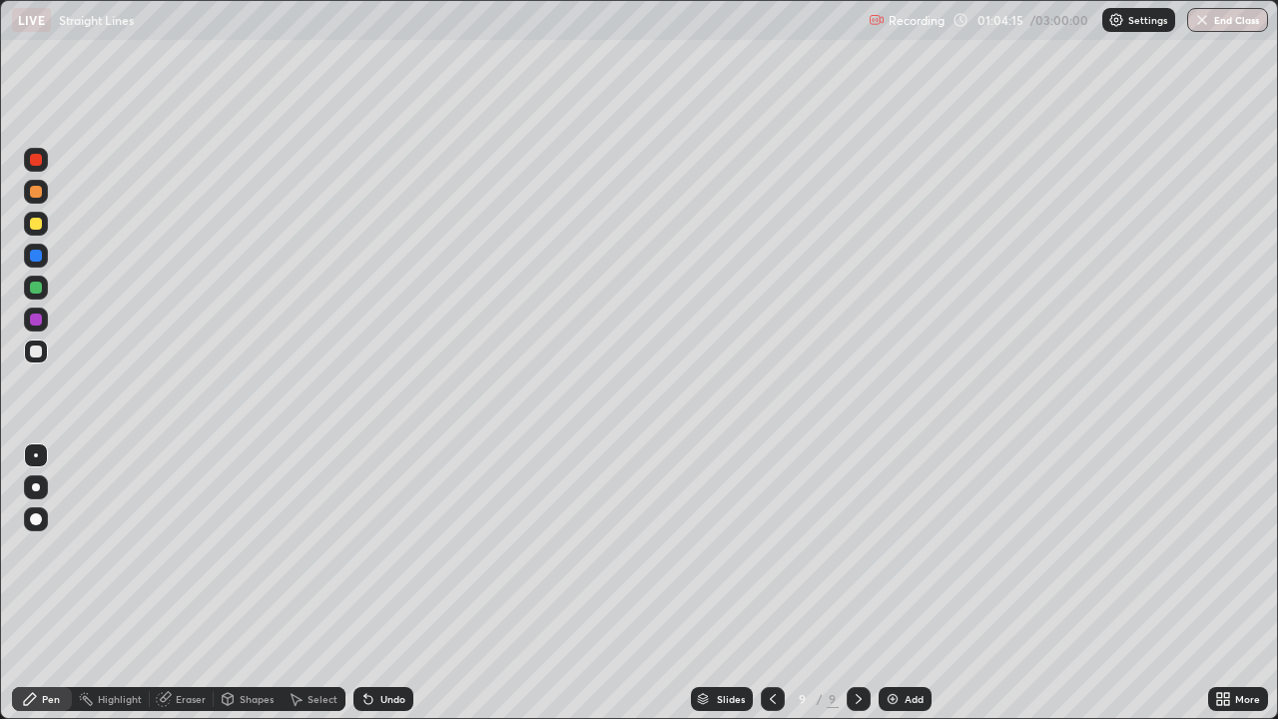
click at [910, 583] on div "Add" at bounding box center [914, 699] width 19 height 10
click at [899, 583] on div "Add" at bounding box center [905, 699] width 53 height 24
click at [901, 583] on div "Add" at bounding box center [905, 699] width 53 height 24
click at [386, 583] on div "Undo" at bounding box center [384, 699] width 60 height 24
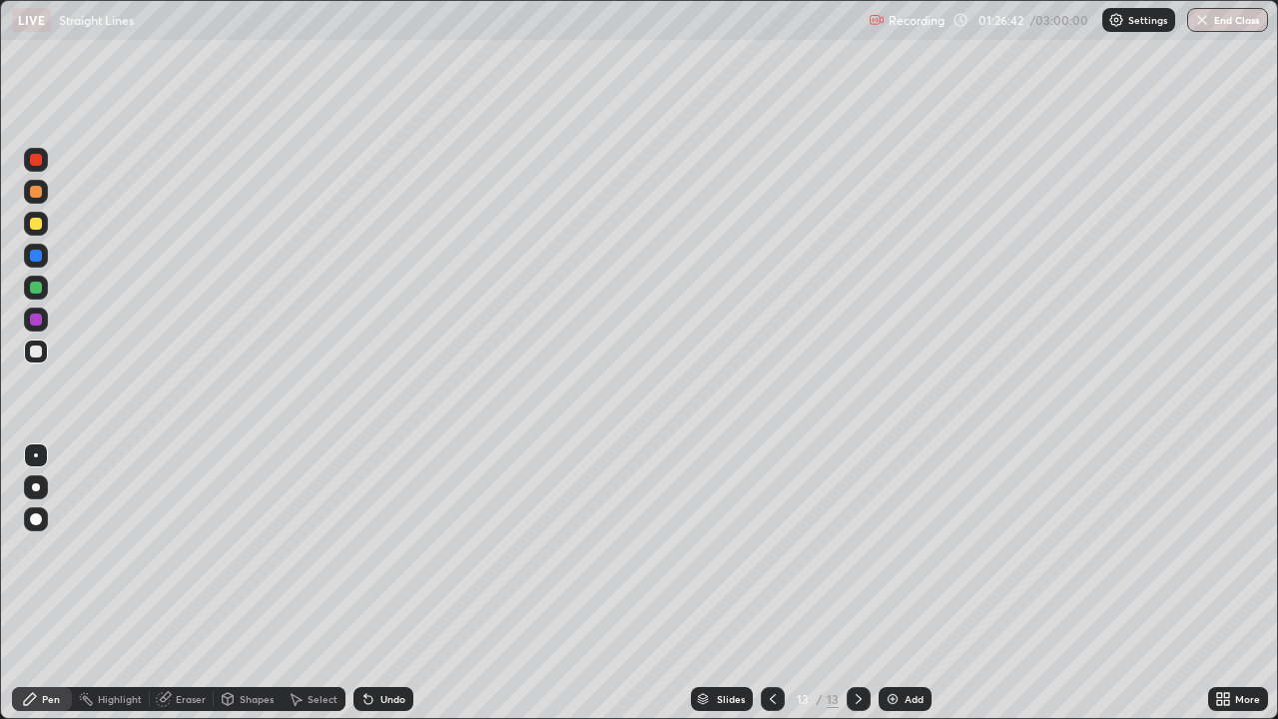
click at [391, 583] on div "Undo" at bounding box center [393, 699] width 25 height 10
click at [372, 583] on div "Undo" at bounding box center [384, 699] width 60 height 24
click at [375, 583] on div "Undo" at bounding box center [384, 699] width 60 height 24
click at [366, 583] on icon at bounding box center [369, 700] width 8 height 8
click at [913, 583] on div "Add" at bounding box center [914, 699] width 19 height 10
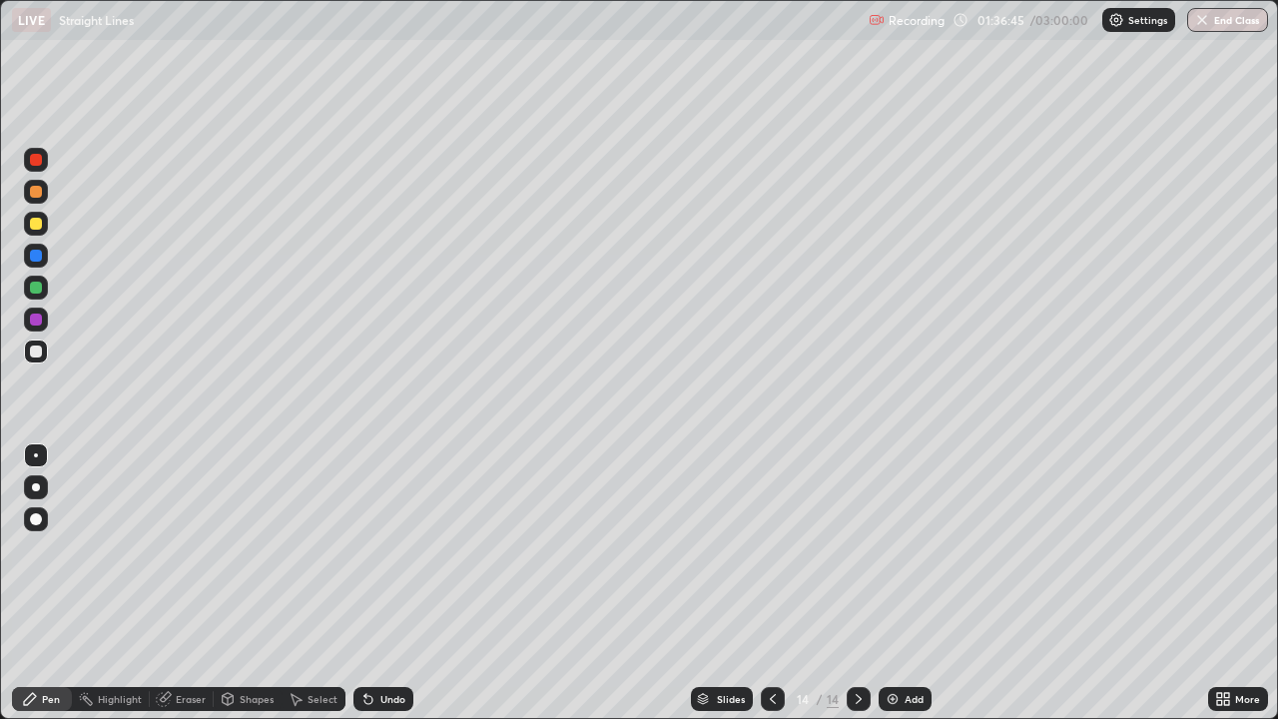
click at [43, 221] on div at bounding box center [36, 224] width 24 height 24
click at [896, 583] on div "Add" at bounding box center [905, 699] width 53 height 24
click at [41, 323] on div at bounding box center [36, 320] width 12 height 12
click at [37, 201] on div at bounding box center [36, 192] width 24 height 24
click at [36, 291] on div at bounding box center [36, 288] width 12 height 12
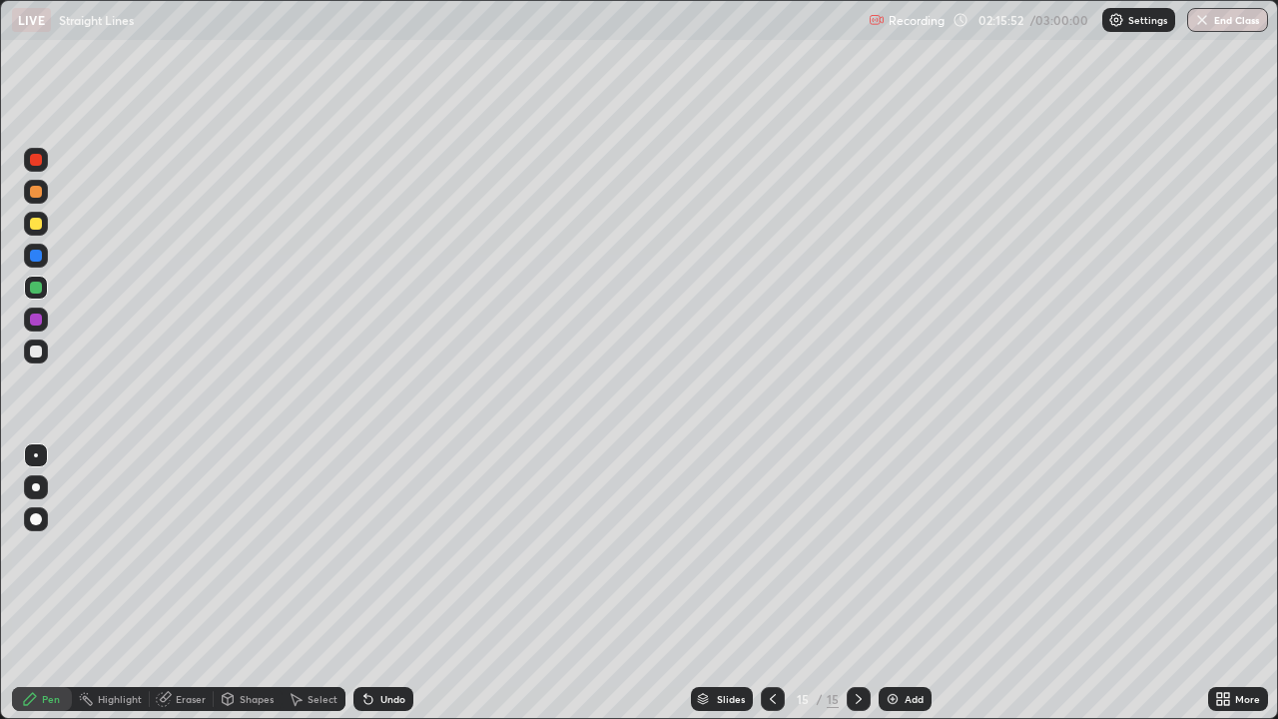
click at [374, 583] on div "Undo" at bounding box center [380, 699] width 68 height 40
click at [37, 164] on div at bounding box center [36, 160] width 12 height 12
click at [905, 583] on div "Add" at bounding box center [914, 699] width 19 height 10
click at [38, 350] on div at bounding box center [36, 352] width 12 height 12
click at [36, 321] on div at bounding box center [36, 320] width 12 height 12
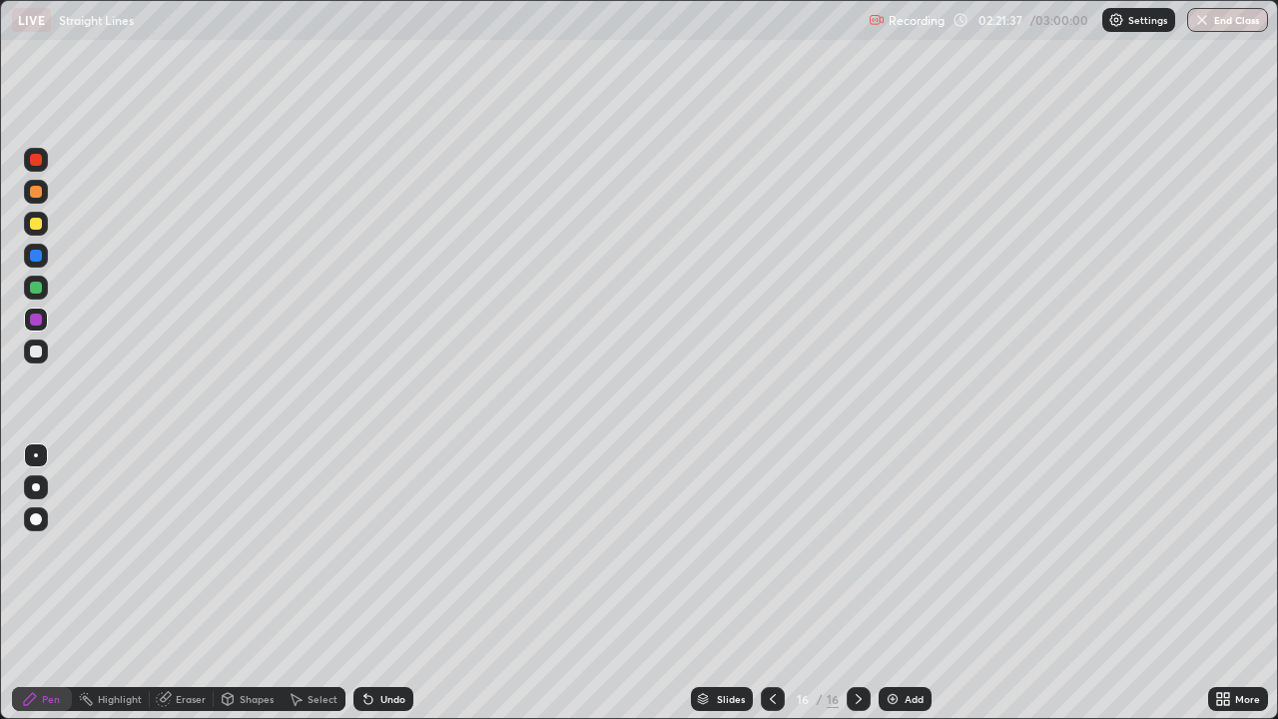
click at [37, 227] on div at bounding box center [36, 224] width 12 height 12
click at [902, 583] on div "Add" at bounding box center [905, 699] width 53 height 24
click at [771, 583] on icon at bounding box center [773, 699] width 16 height 16
click at [856, 583] on div at bounding box center [859, 699] width 24 height 24
click at [36, 290] on div at bounding box center [36, 288] width 12 height 12
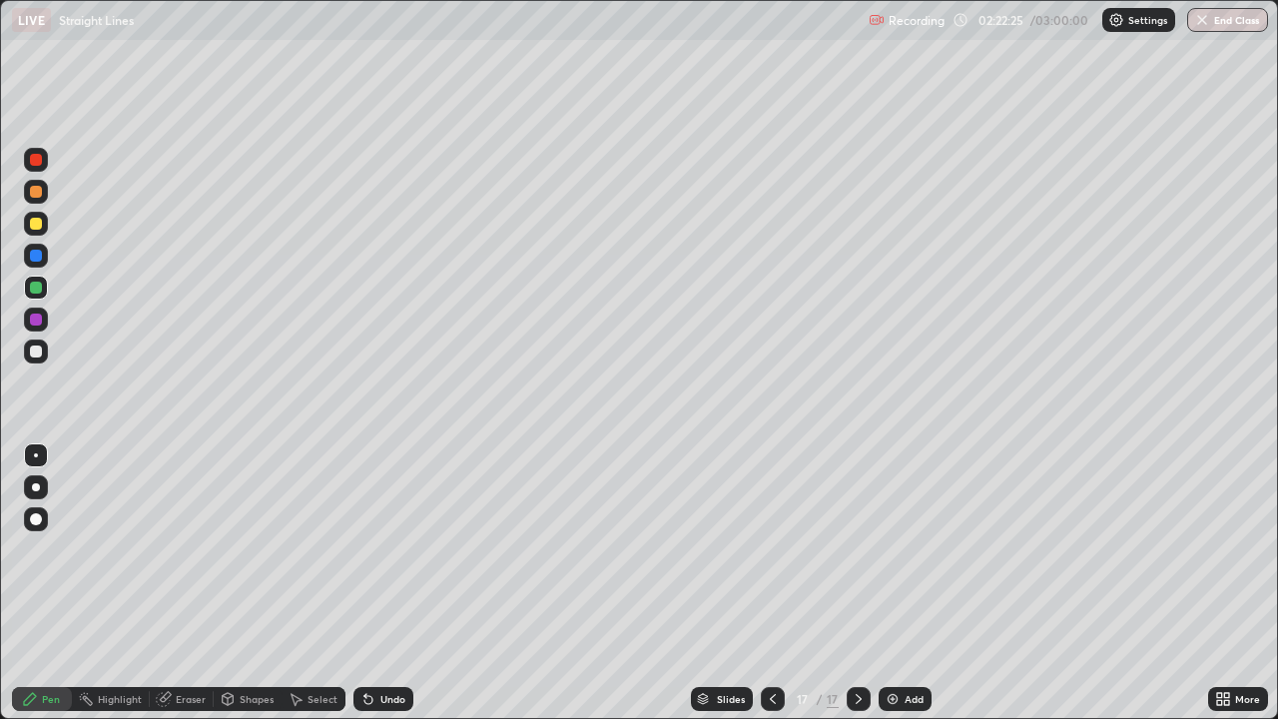
click at [34, 321] on div at bounding box center [36, 320] width 12 height 12
click at [912, 583] on div "Add" at bounding box center [914, 699] width 19 height 10
click at [895, 583] on img at bounding box center [893, 699] width 16 height 16
click at [900, 583] on div "Add" at bounding box center [905, 699] width 53 height 24
click at [916, 583] on div "Add" at bounding box center [915, 699] width 19 height 10
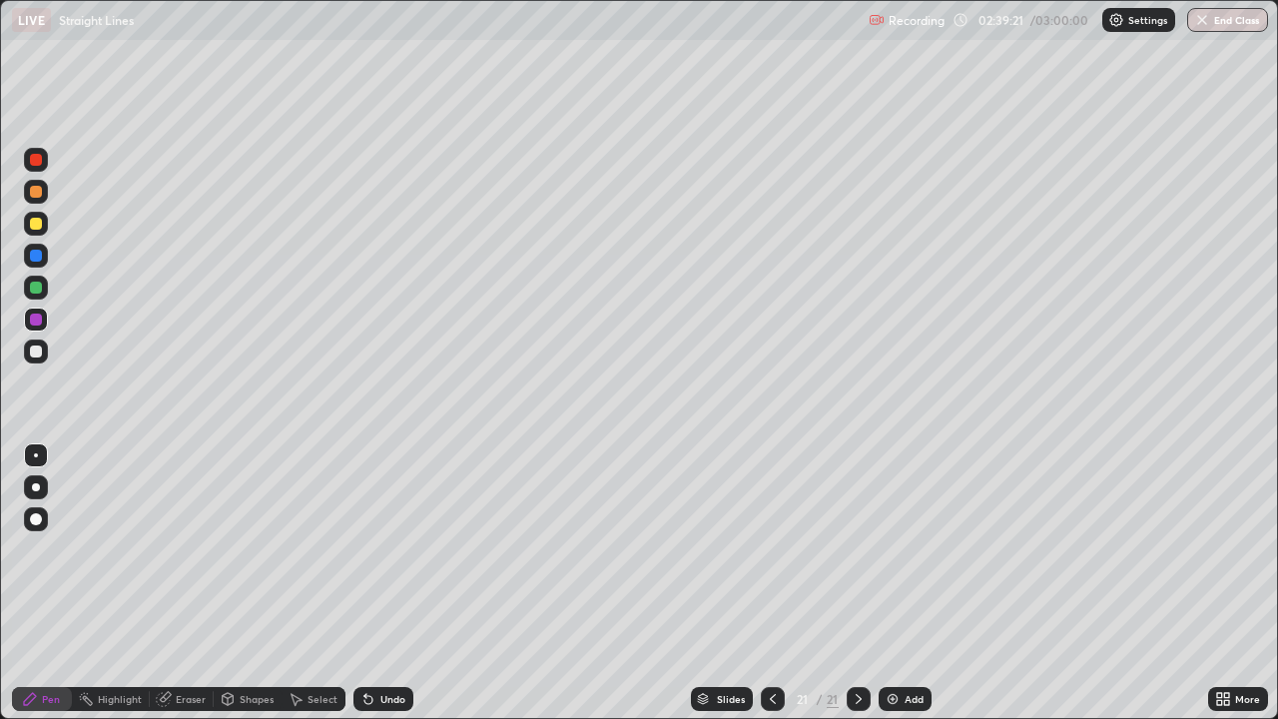
click at [919, 583] on div "Add" at bounding box center [905, 699] width 53 height 24
click at [894, 583] on div "Add" at bounding box center [905, 699] width 53 height 24
click at [923, 583] on div "Add" at bounding box center [905, 699] width 53 height 24
click at [780, 583] on div at bounding box center [772, 699] width 24 height 40
click at [910, 583] on div "Add" at bounding box center [914, 699] width 19 height 10
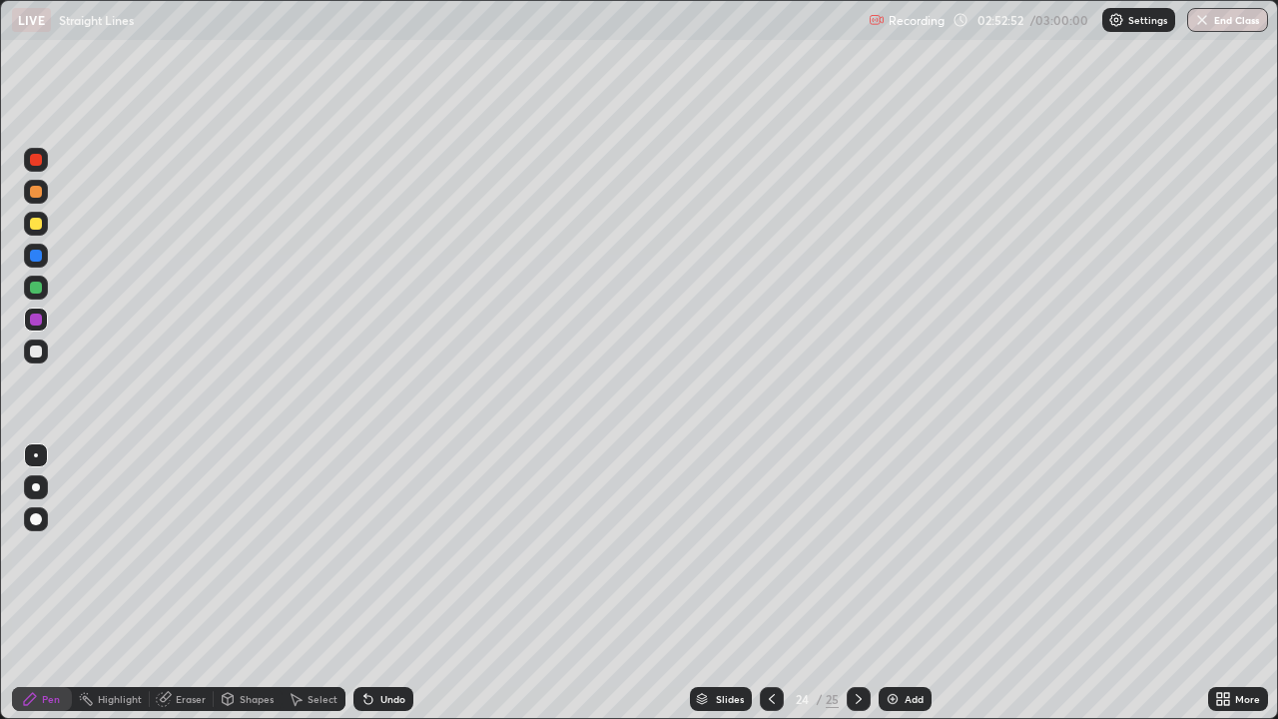
click at [1230, 22] on button "End Class" at bounding box center [1228, 20] width 81 height 24
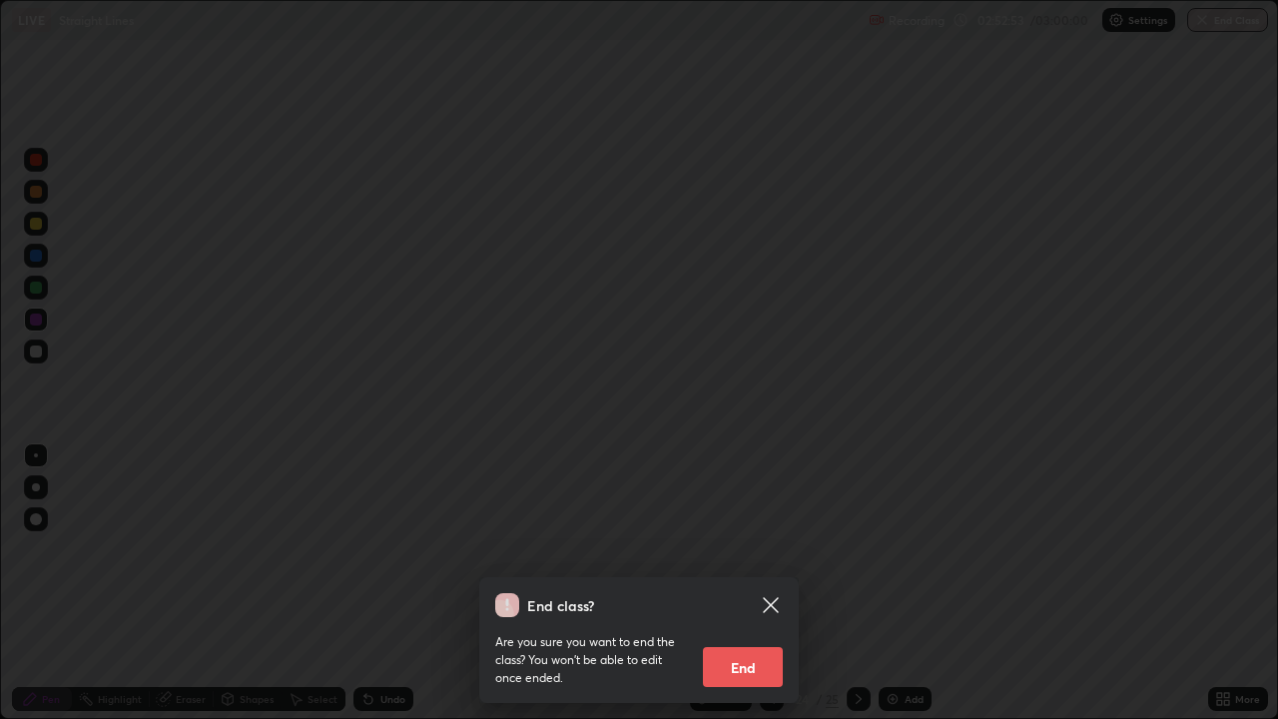
click at [733, 583] on button "End" at bounding box center [743, 667] width 80 height 40
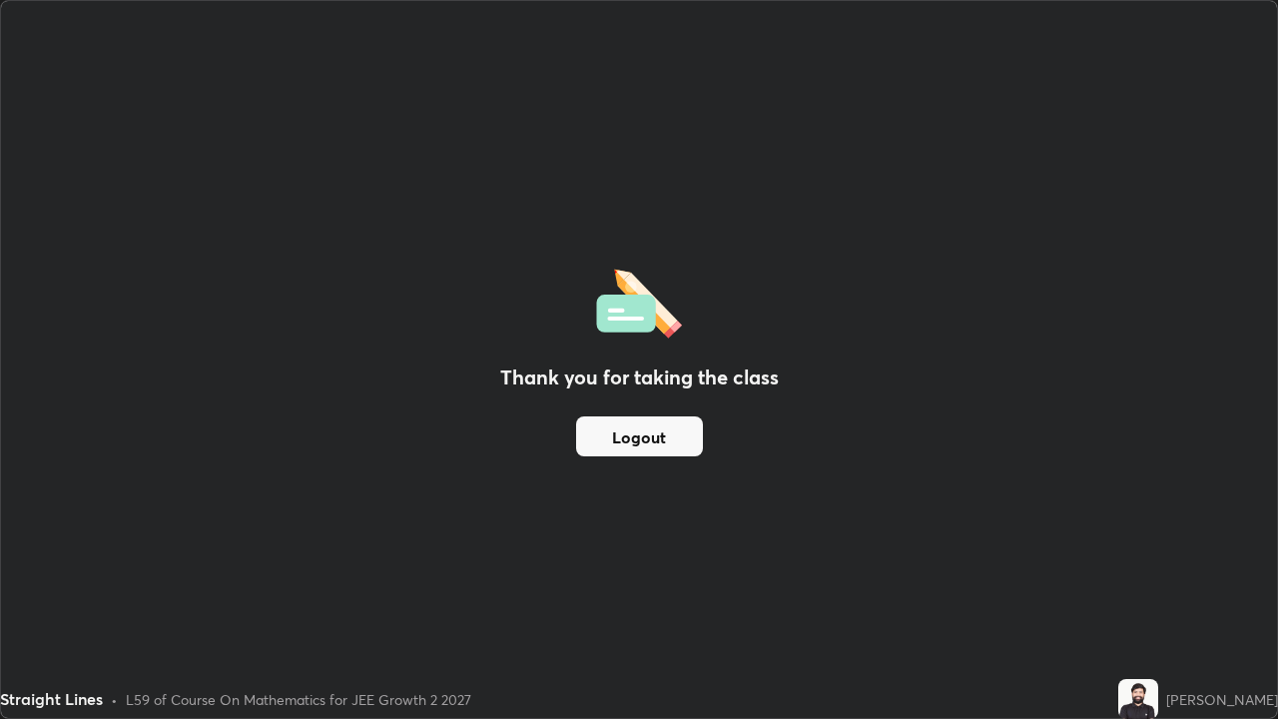
click at [649, 438] on button "Logout" at bounding box center [639, 436] width 127 height 40
